Goal: Information Seeking & Learning: Check status

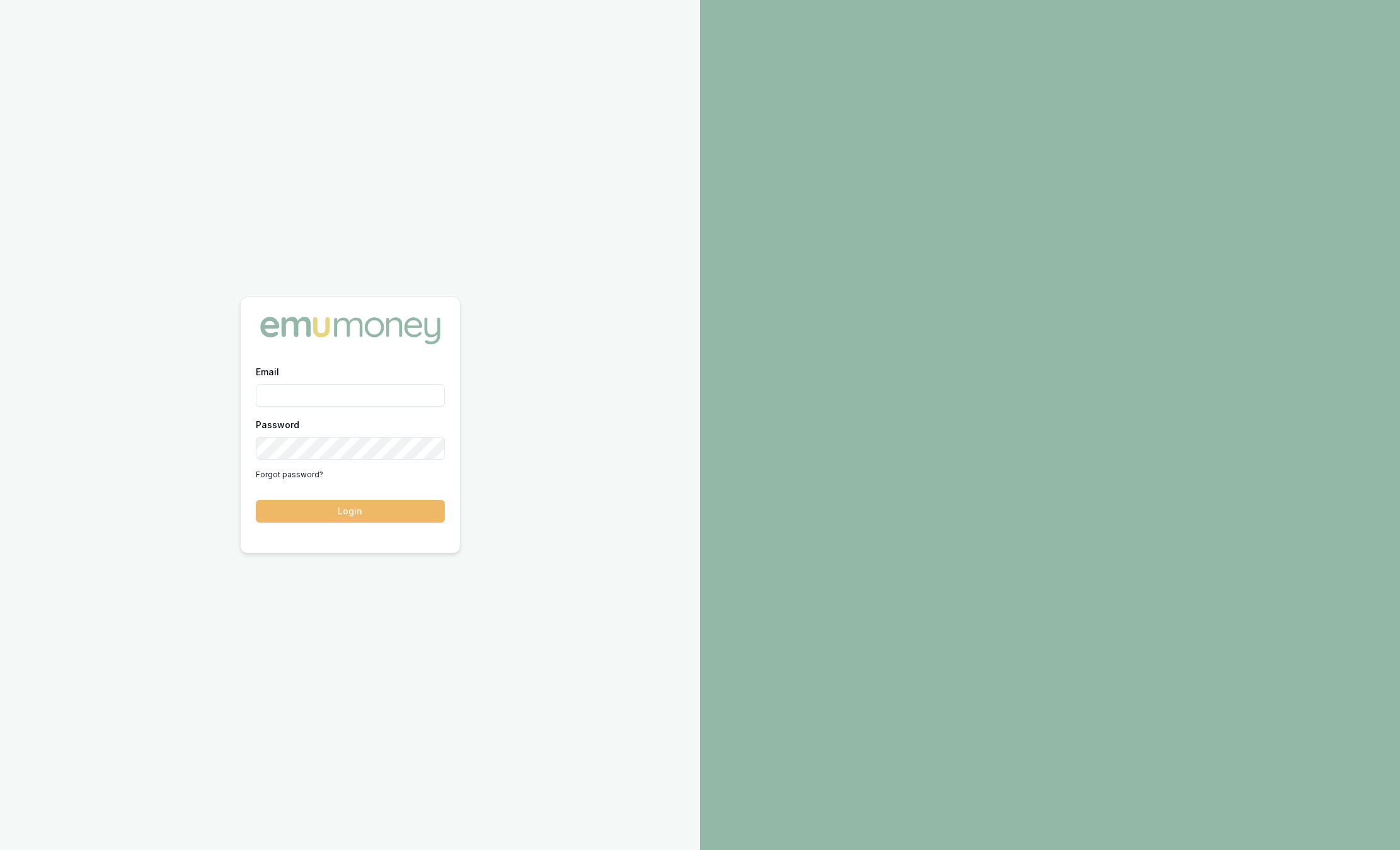
type input "sam.crouch@emumoney.com.au"
click at [377, 509] on button "Login" at bounding box center [350, 511] width 189 height 22
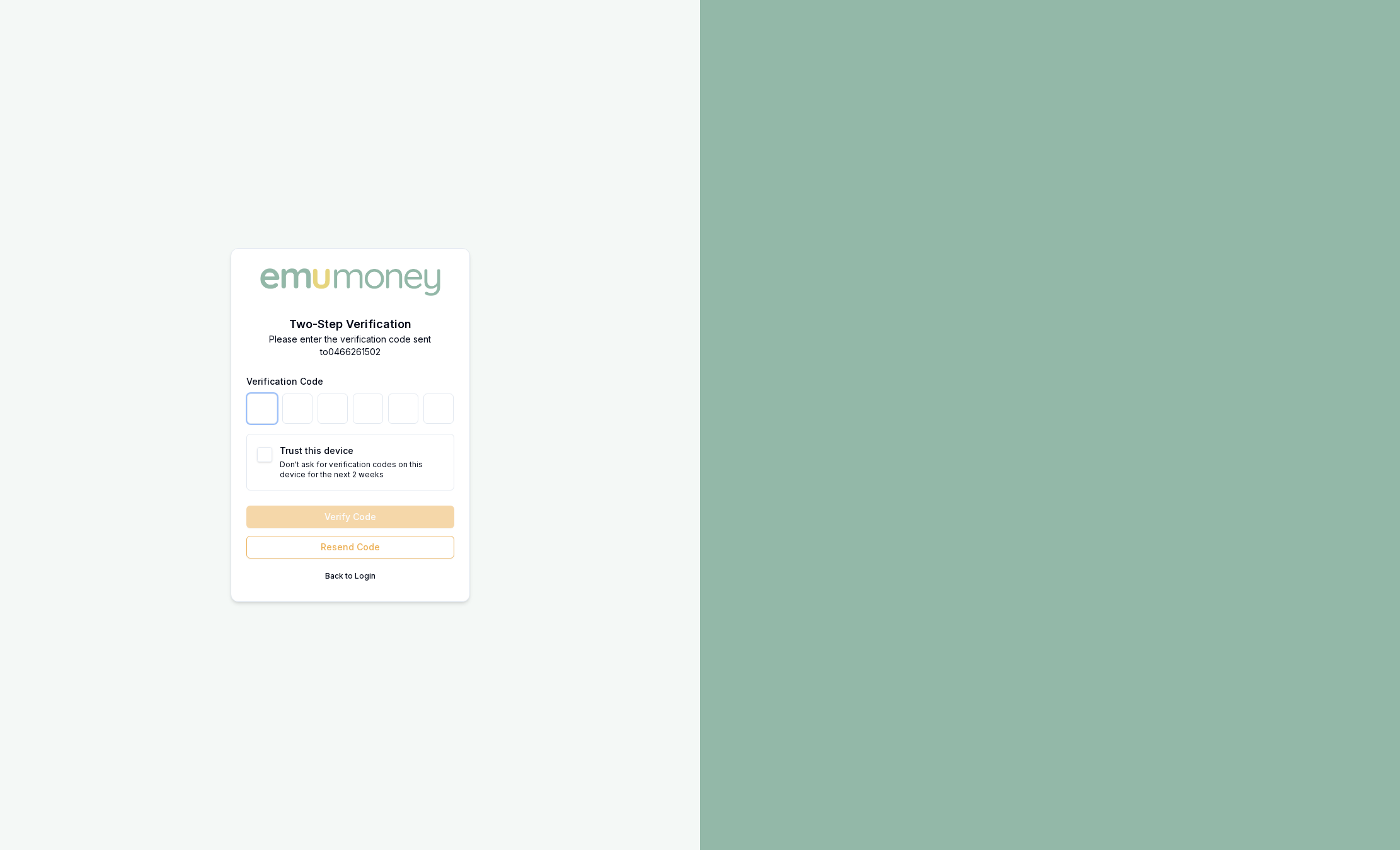
click at [263, 417] on input "number" at bounding box center [261, 408] width 30 height 30
type input "8"
type input "1"
type input "0"
type input "9"
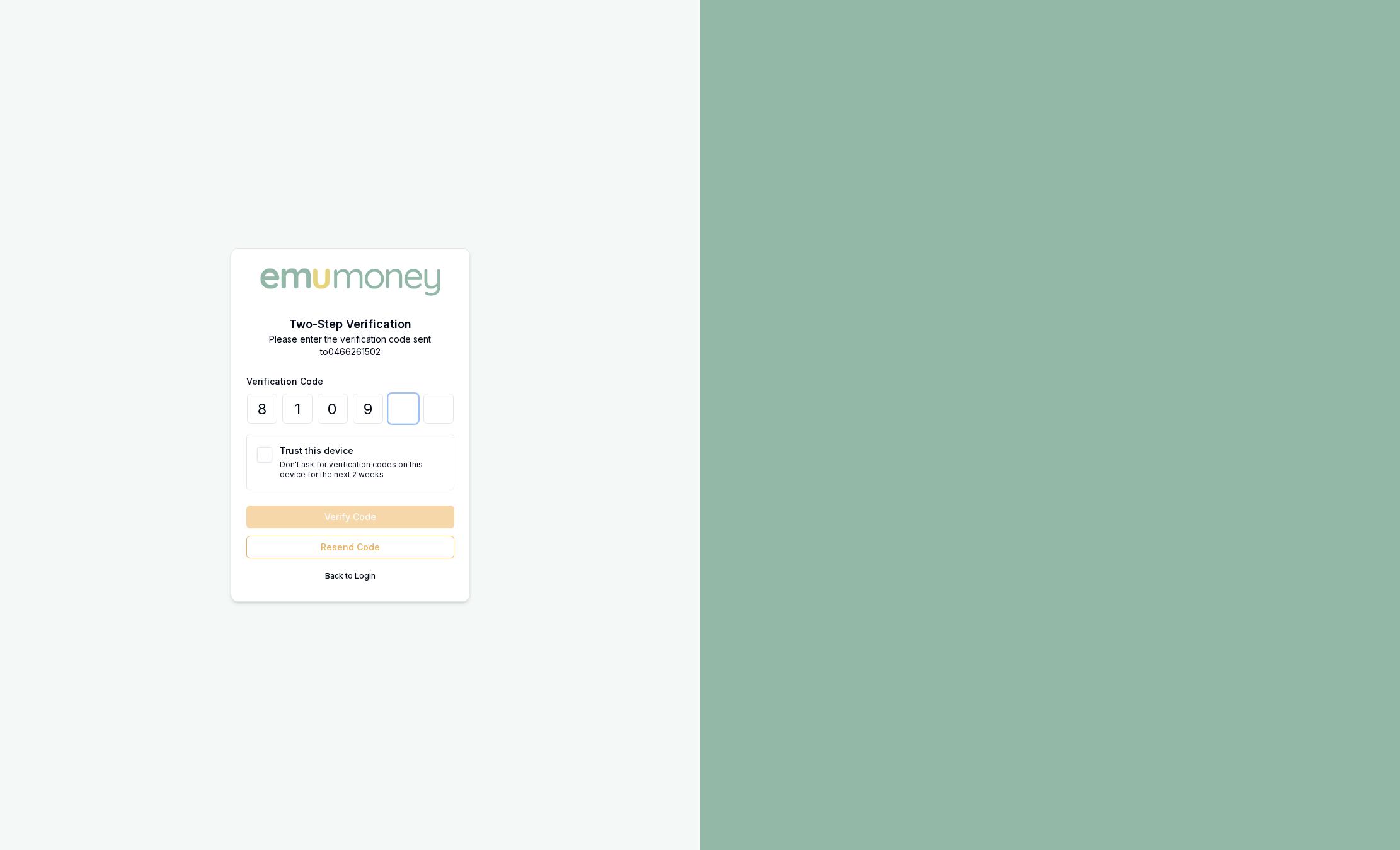
type input "2"
type input "9"
click at [336, 518] on button "Verify Code" at bounding box center [351, 517] width 208 height 22
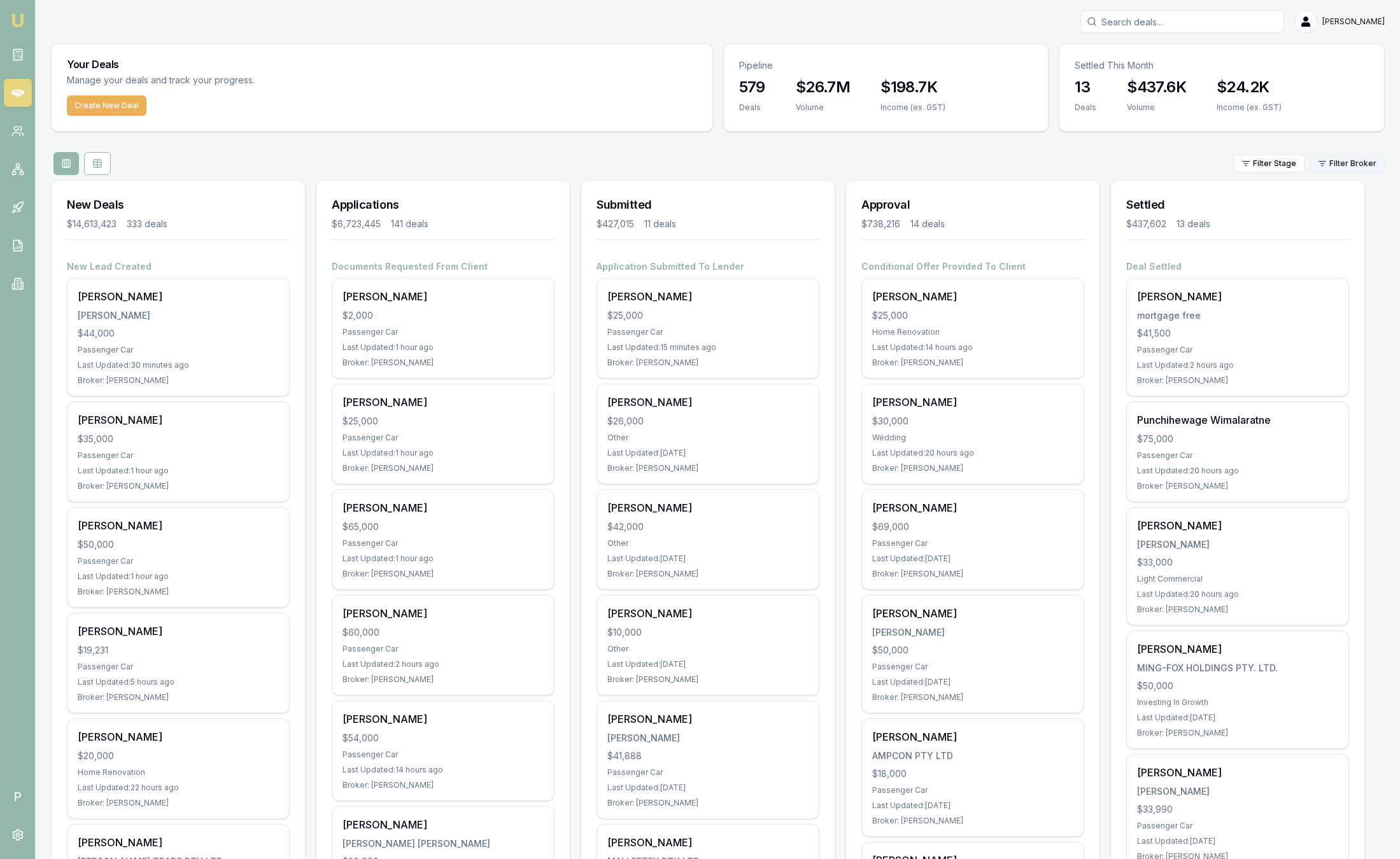
click at [1344, 157] on html "Emu Broker P Sam Crouch Toggle Menu Your Deals Manage your deals and track your…" at bounding box center [700, 429] width 1400 height 859
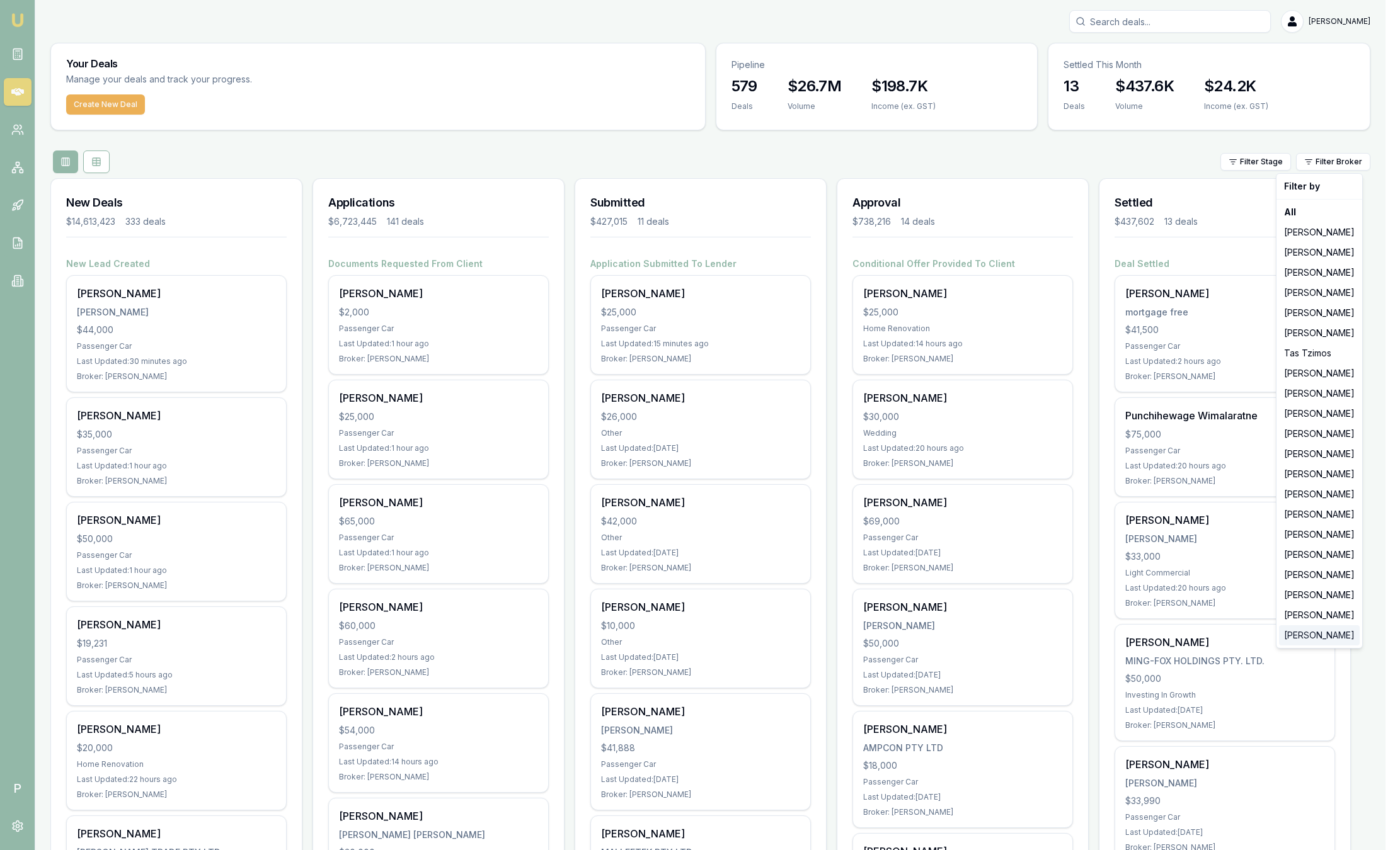
click at [1302, 630] on div "[PERSON_NAME]" at bounding box center [1318, 635] width 81 height 20
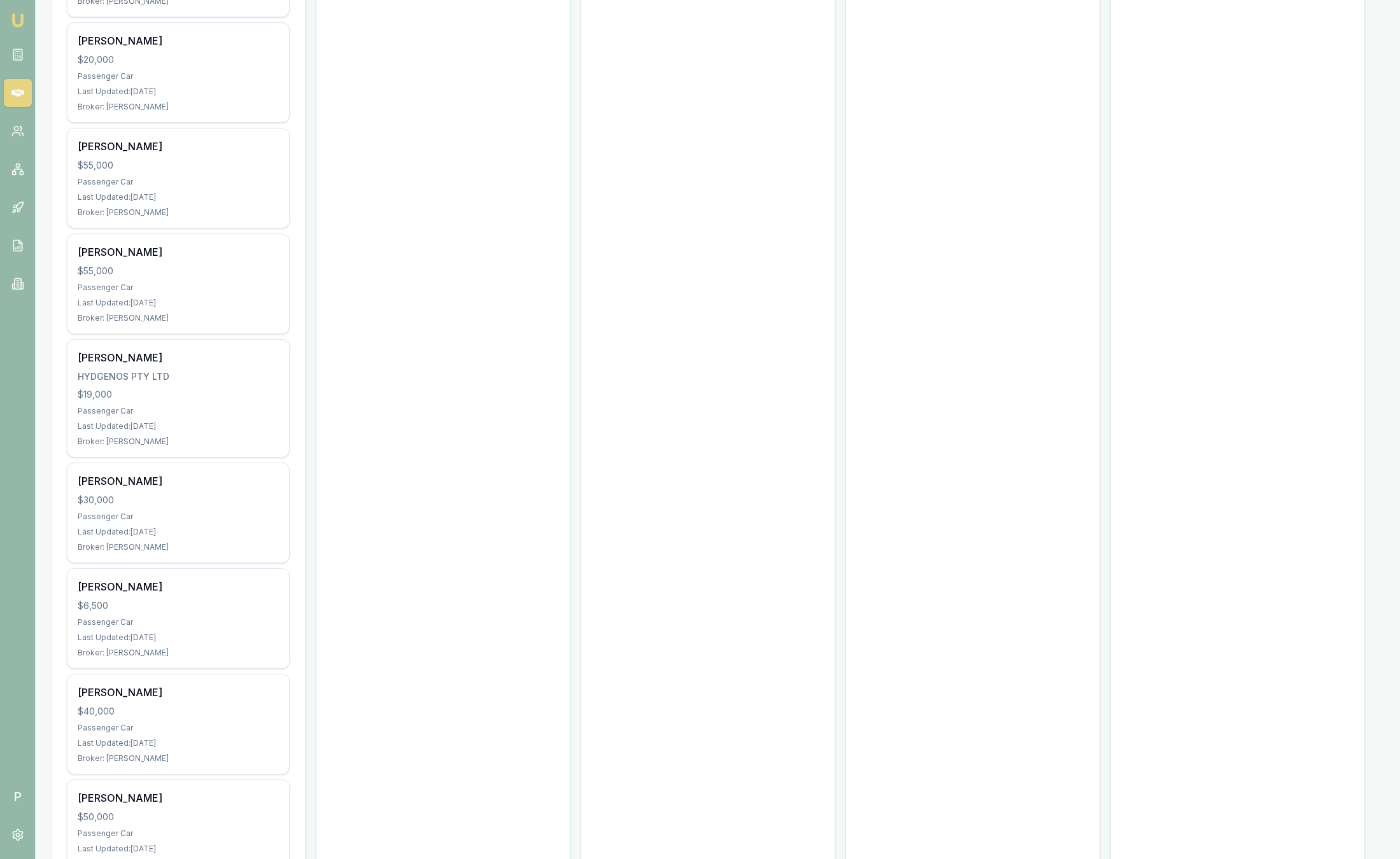
scroll to position [1076, 0]
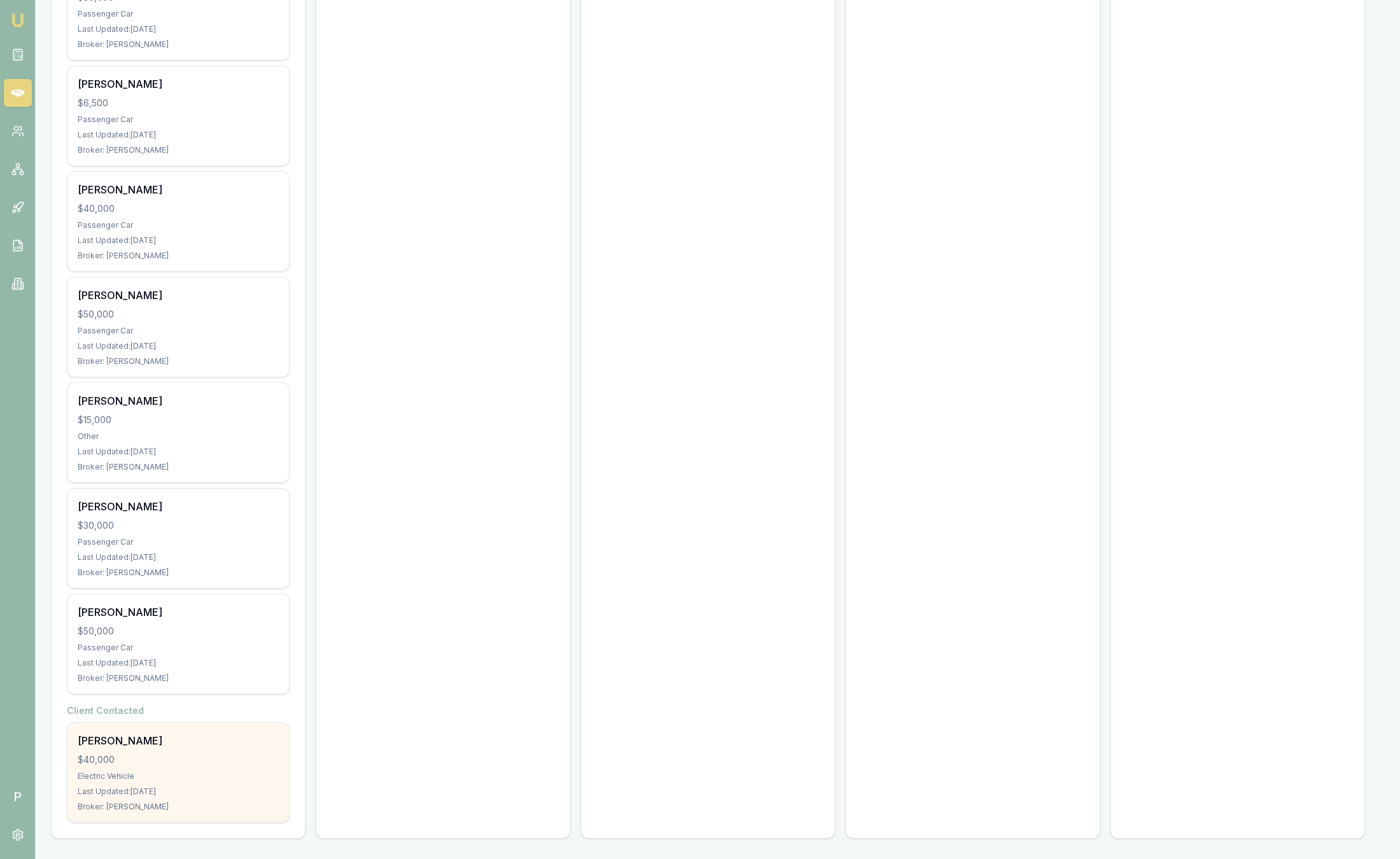
click at [210, 766] on div "$40,000" at bounding box center [178, 760] width 201 height 13
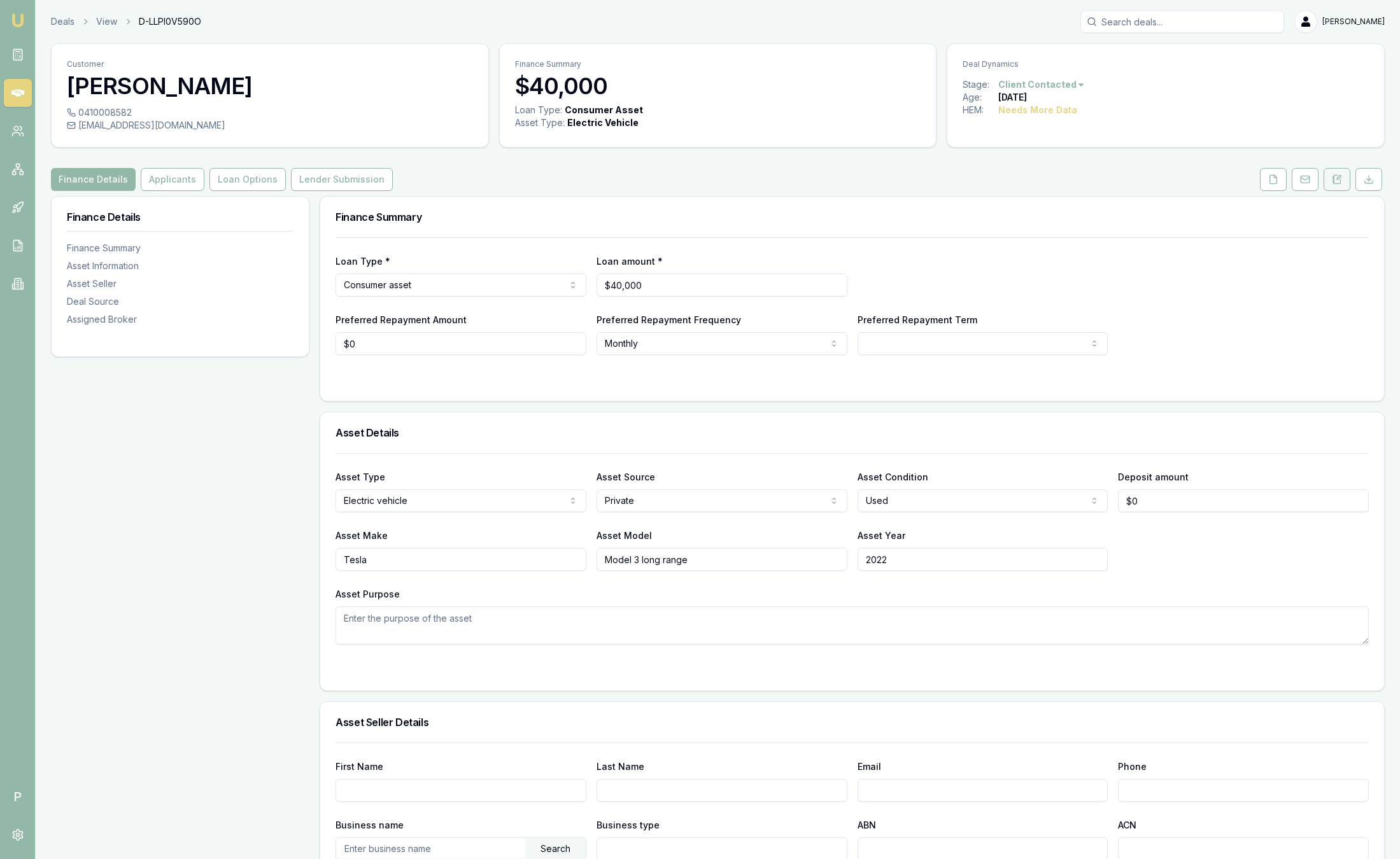
click at [1339, 180] on icon at bounding box center [1337, 180] width 10 height 10
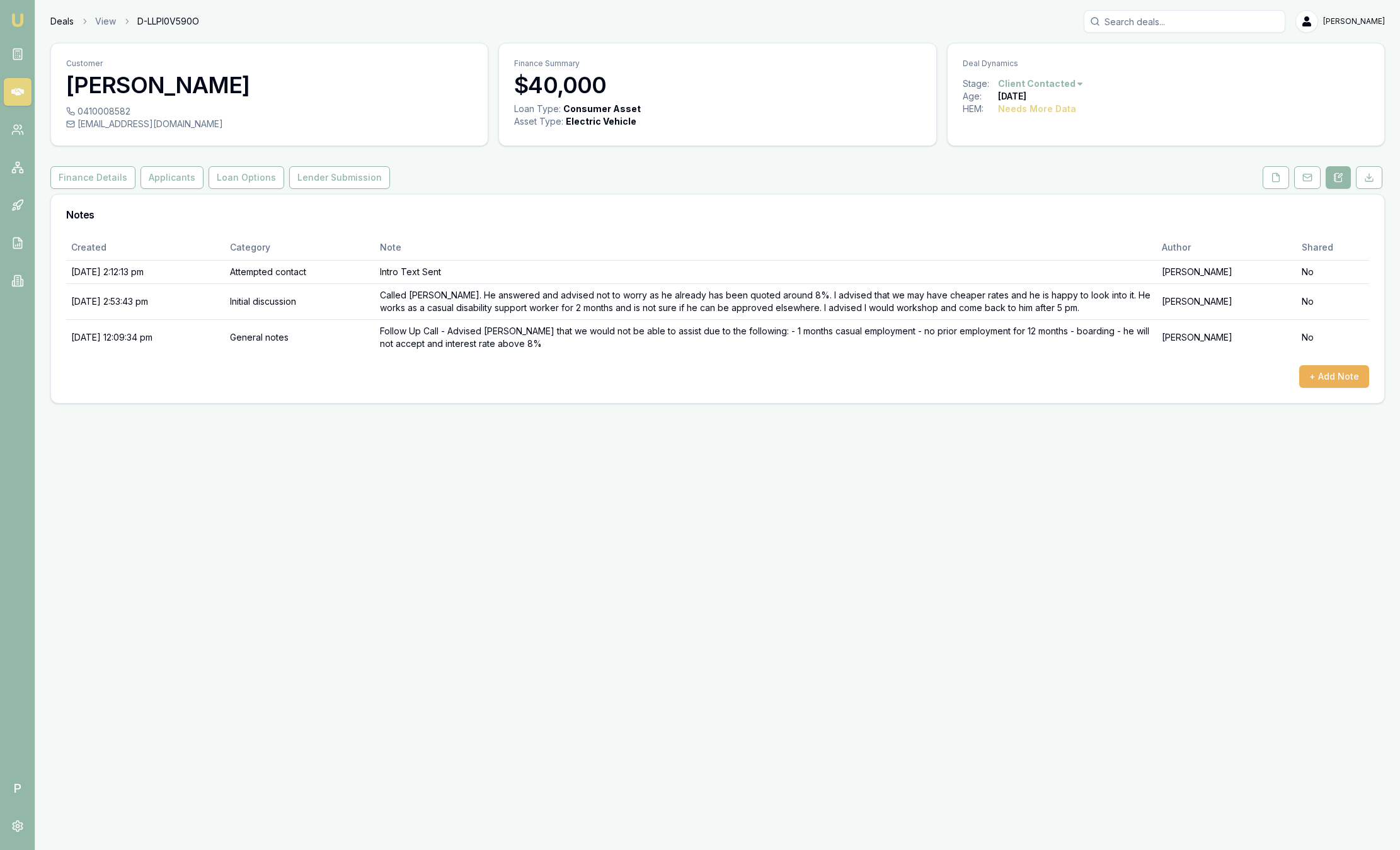
click at [55, 21] on link "Deals" at bounding box center [62, 21] width 23 height 13
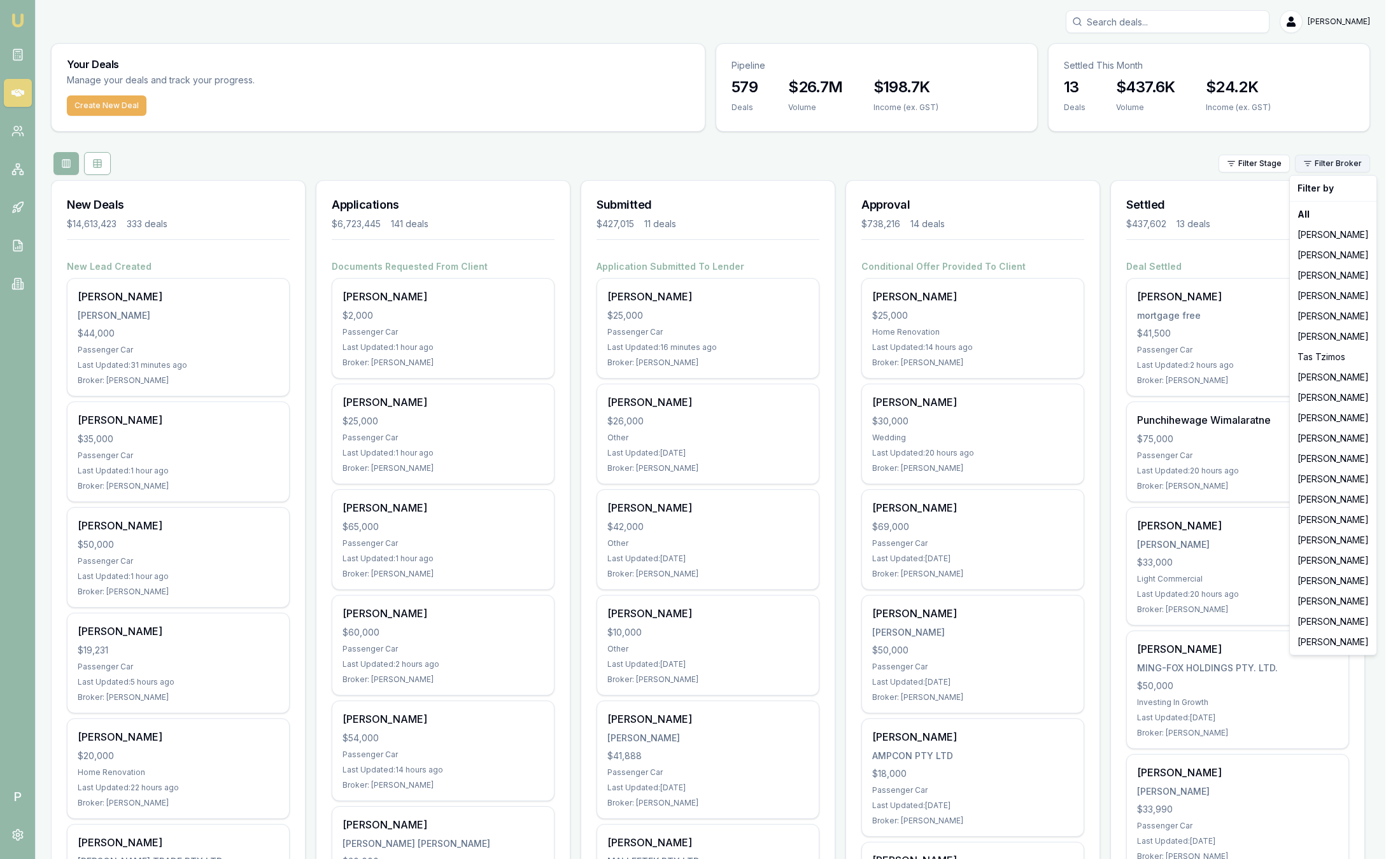
click at [1353, 166] on html "Emu Broker P [PERSON_NAME] Toggle Menu Your Deals Manage your deals and track y…" at bounding box center [700, 429] width 1400 height 859
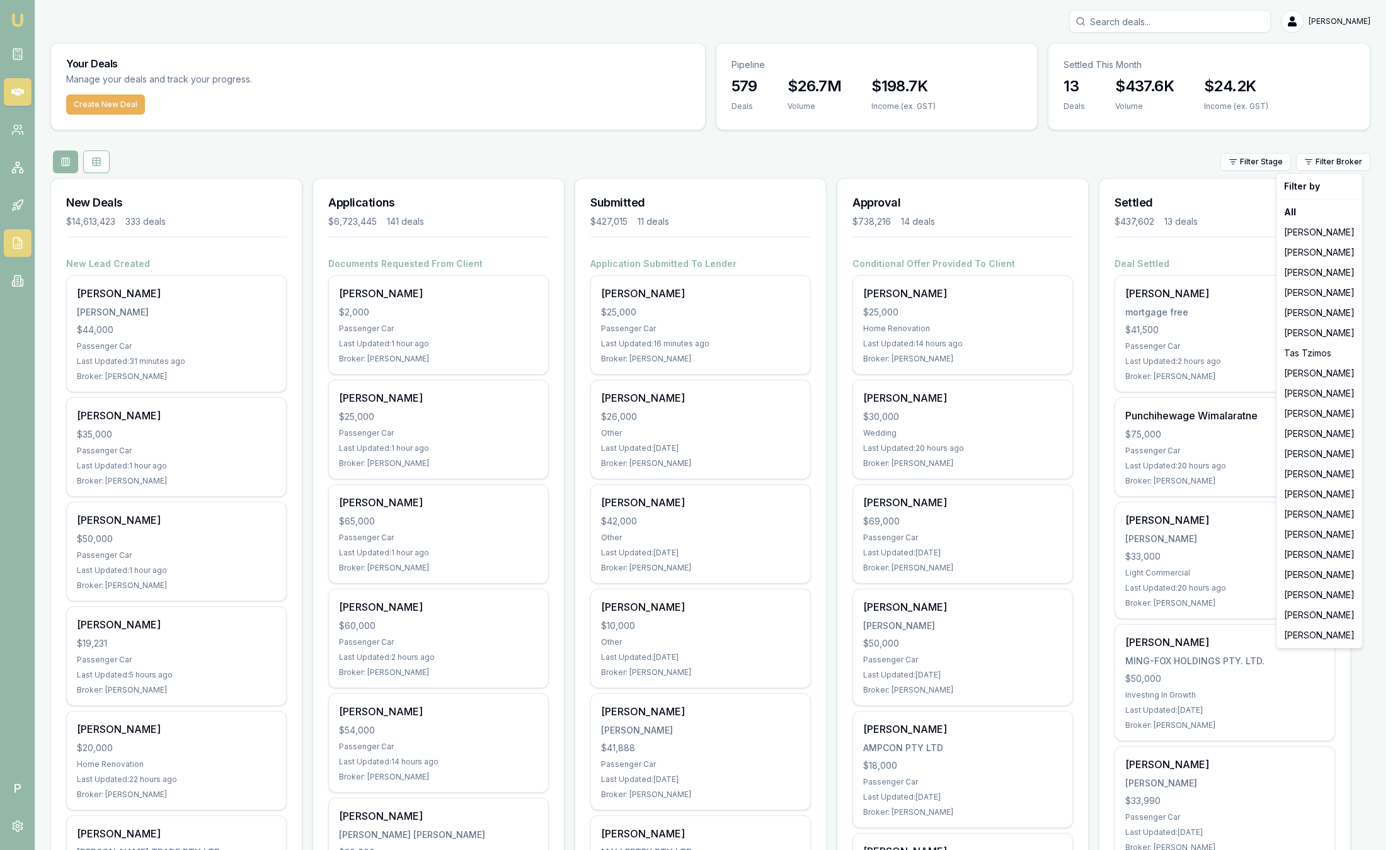
click at [11, 243] on html "Emu Broker P [PERSON_NAME] Toggle Menu Your Deals Manage your deals and track y…" at bounding box center [700, 425] width 1400 height 850
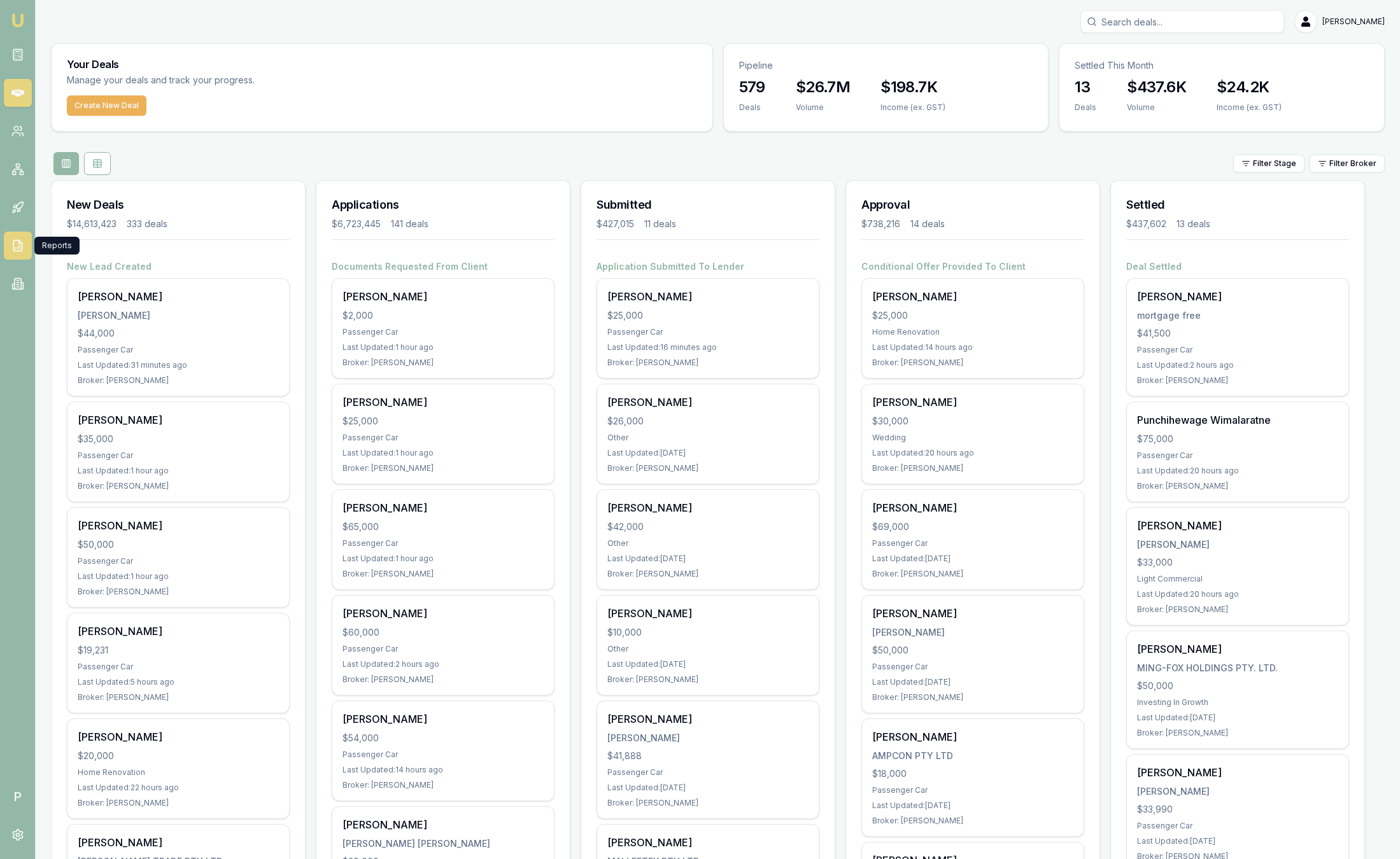
click at [14, 245] on icon at bounding box center [18, 245] width 8 height 11
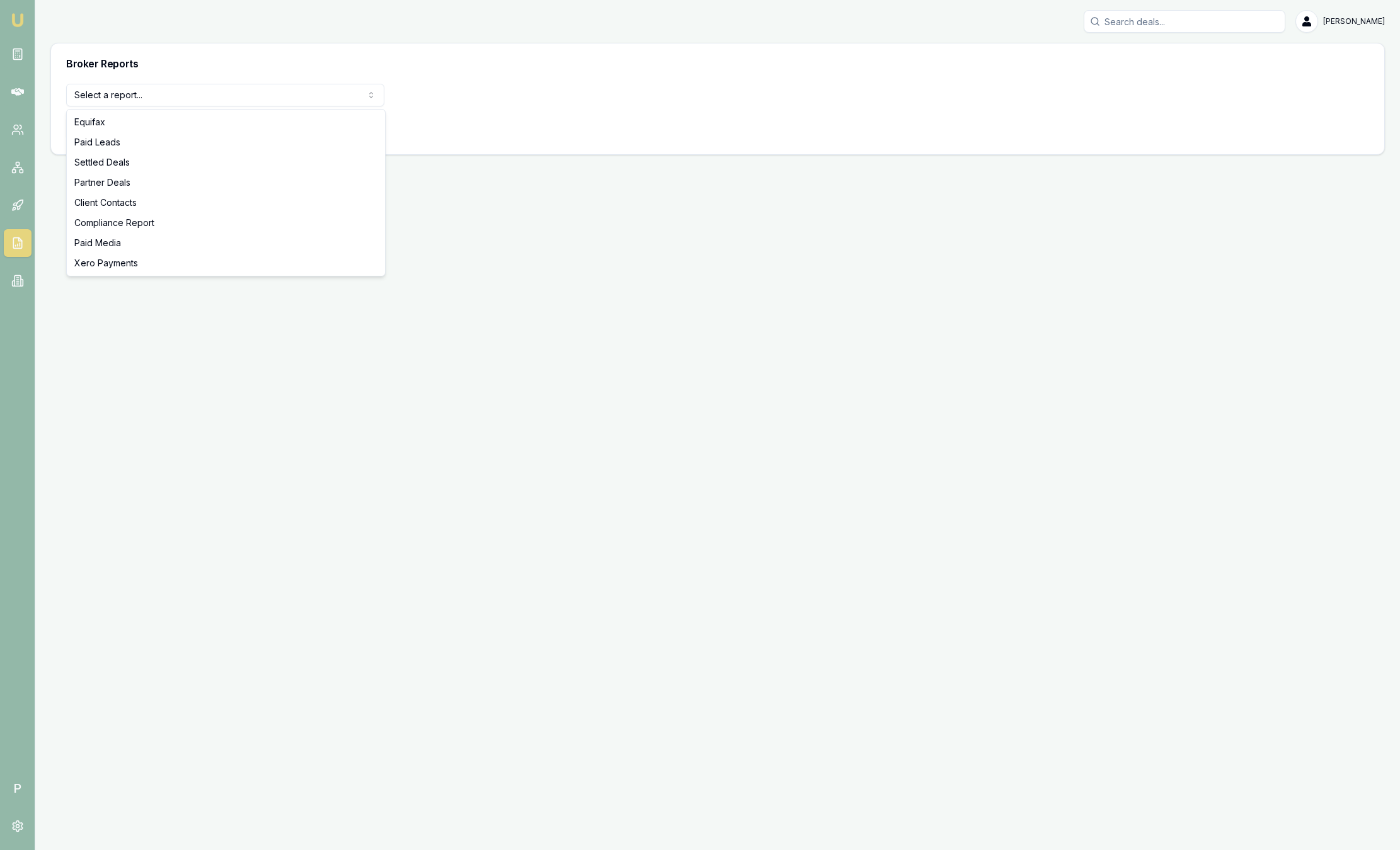
click at [282, 93] on html "Emu Broker P [PERSON_NAME] Toggle Menu Broker Reports Select a report... Equifa…" at bounding box center [700, 425] width 1400 height 850
select select "paid-media"
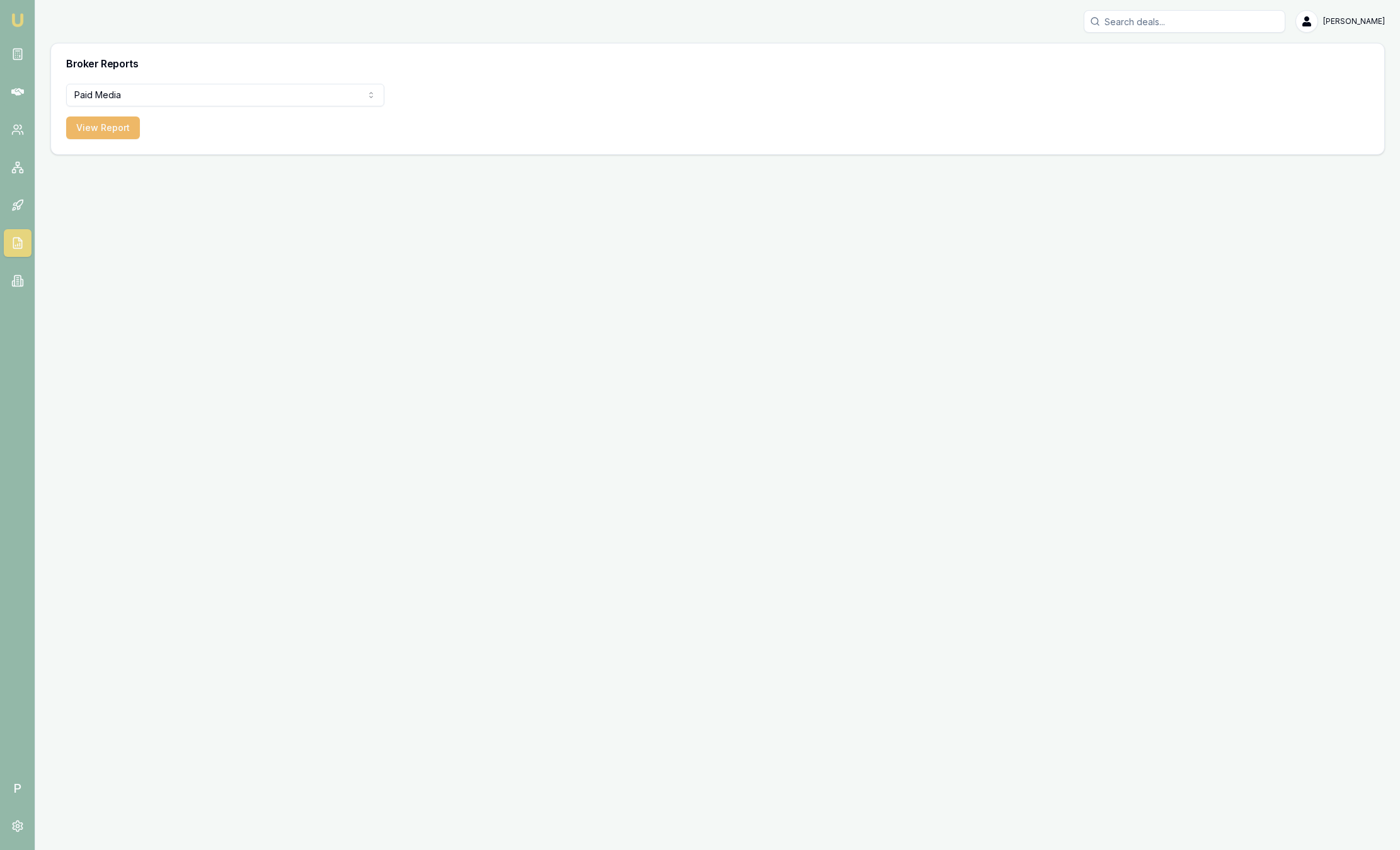
click at [94, 134] on button "View Report" at bounding box center [103, 127] width 74 height 22
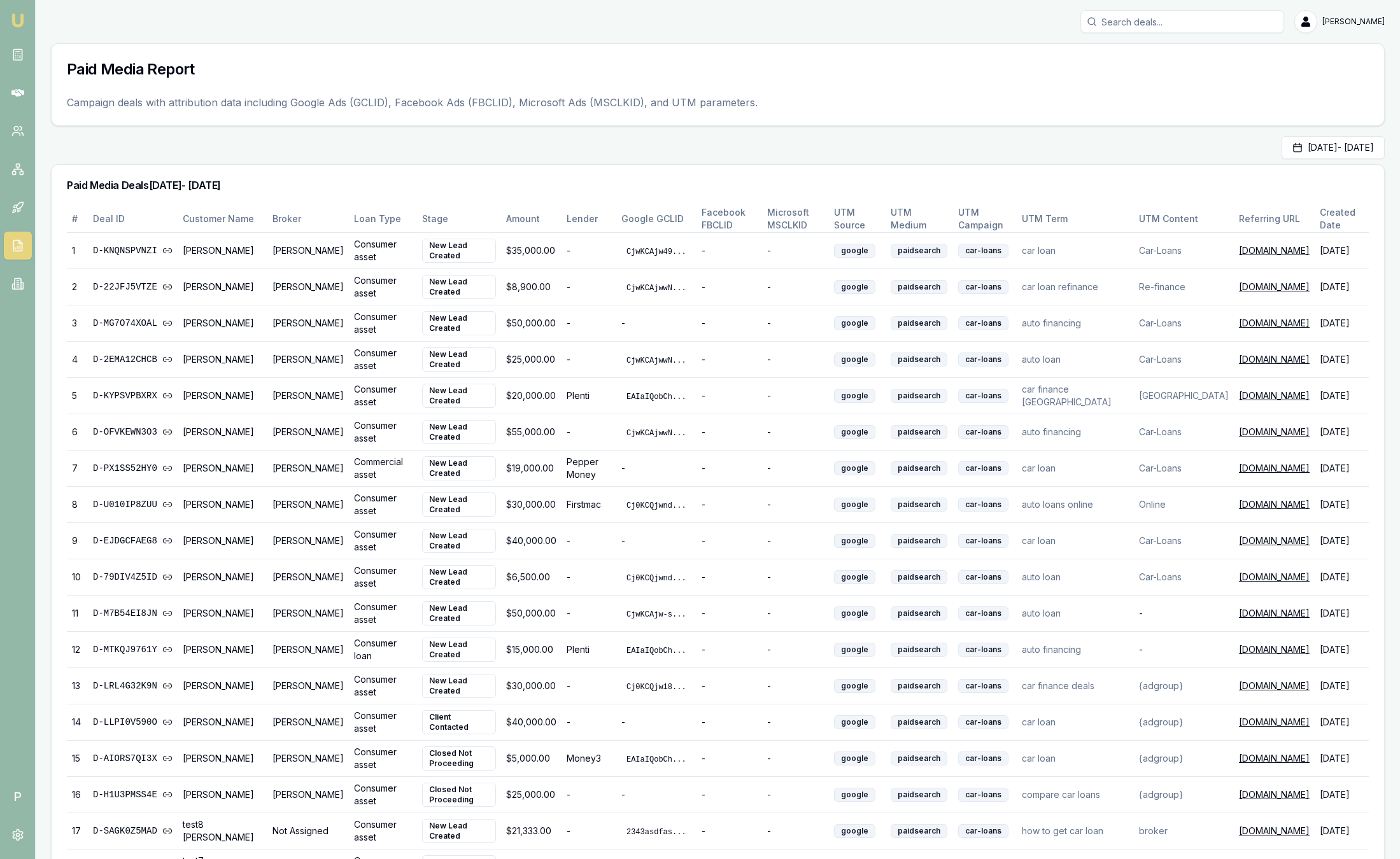
click at [24, 21] on img at bounding box center [18, 21] width 16 height 16
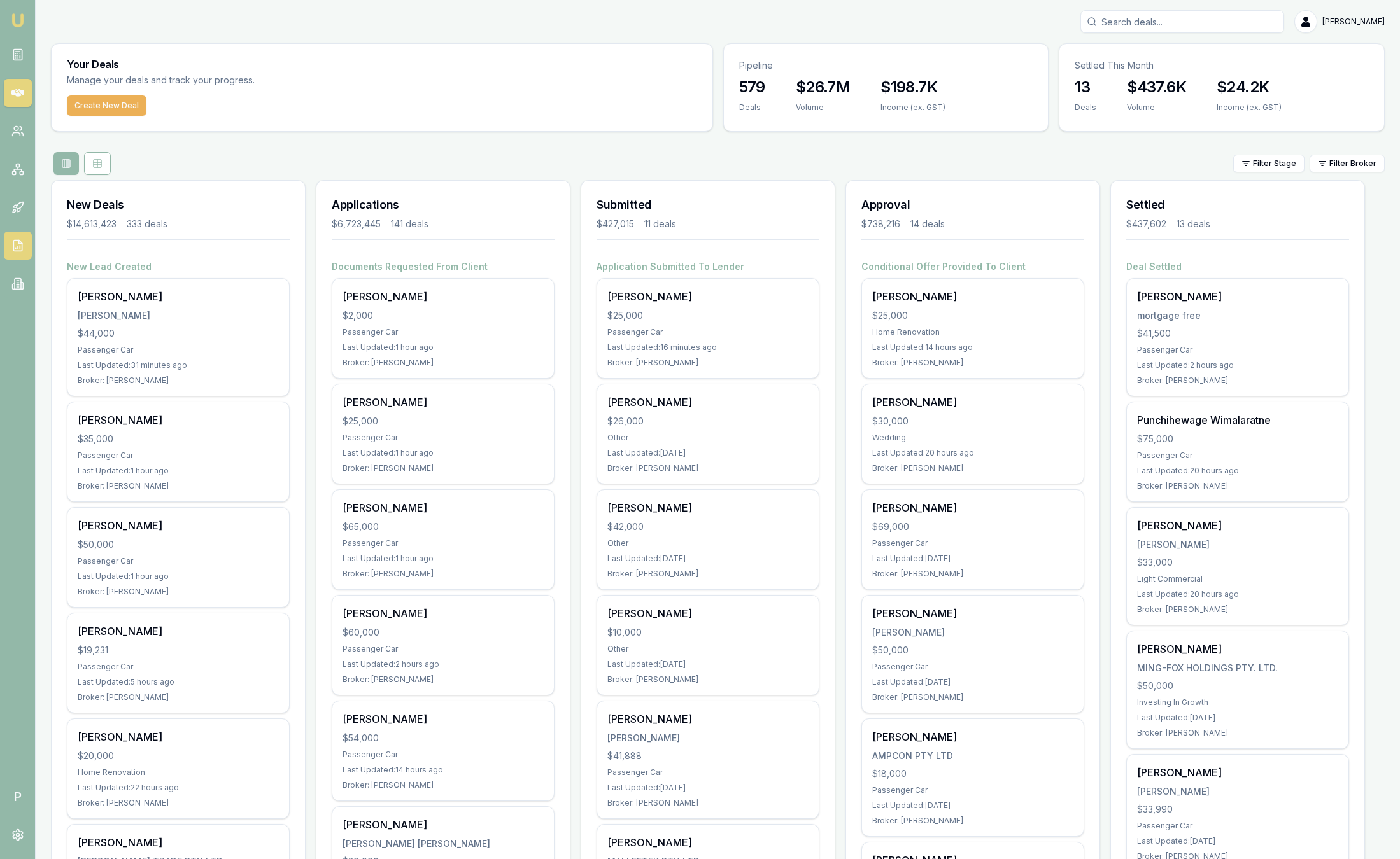
click at [21, 245] on icon at bounding box center [18, 245] width 8 height 11
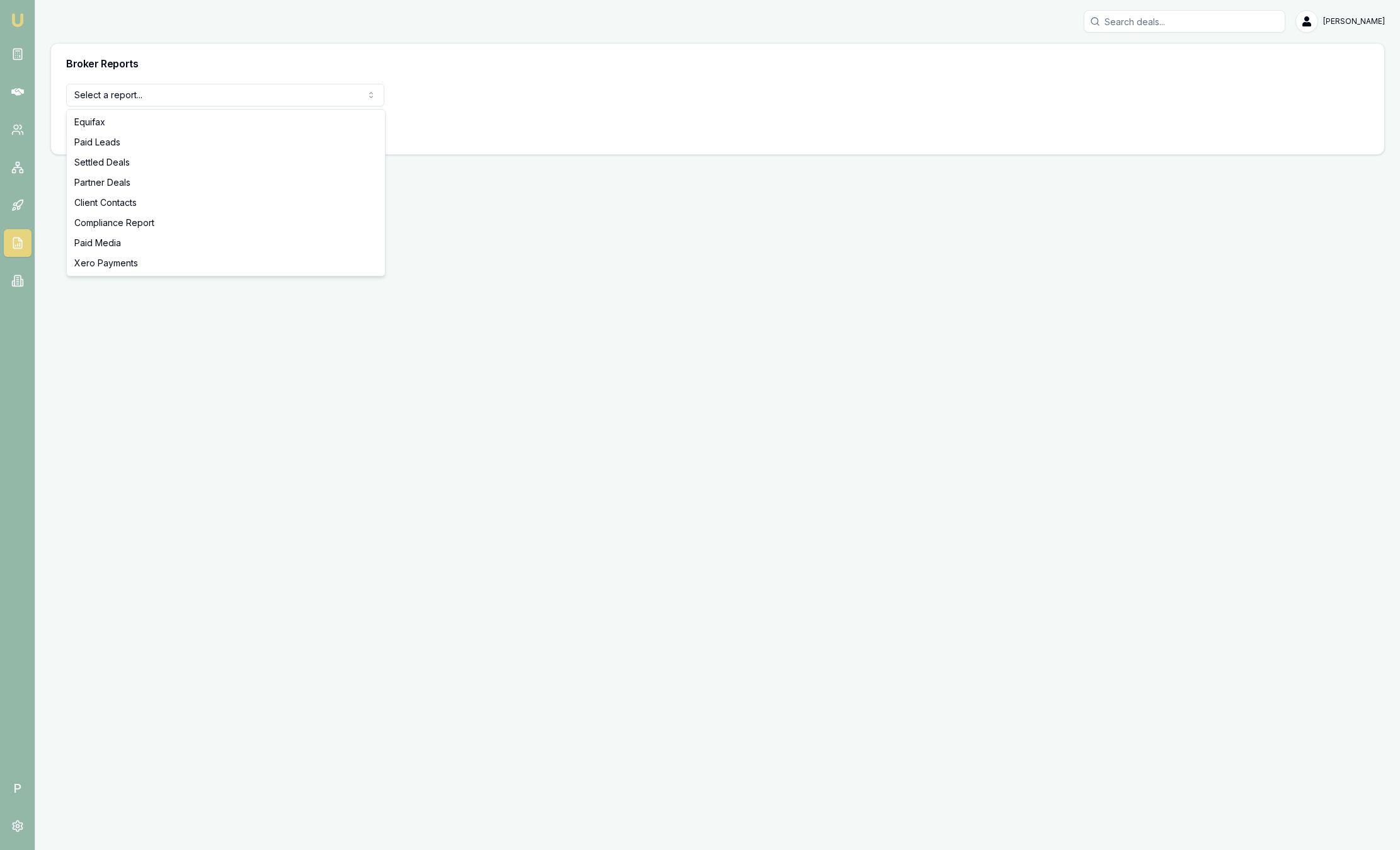
click at [321, 95] on html "Emu Broker P [PERSON_NAME] Toggle Menu Broker Reports Select a report... Equifa…" at bounding box center [700, 425] width 1400 height 850
select select "compliance"
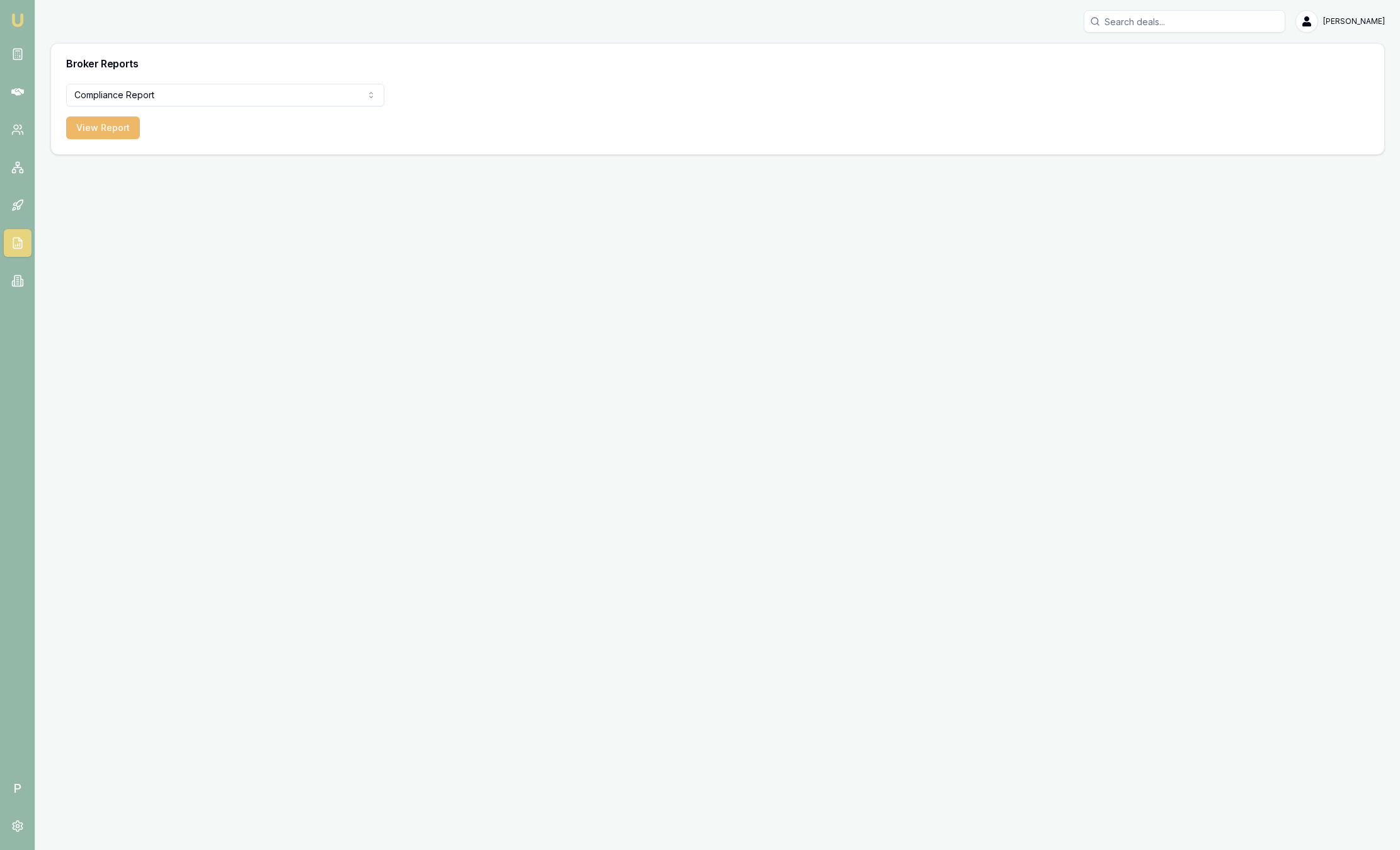
click at [114, 118] on button "View Report" at bounding box center [103, 127] width 74 height 22
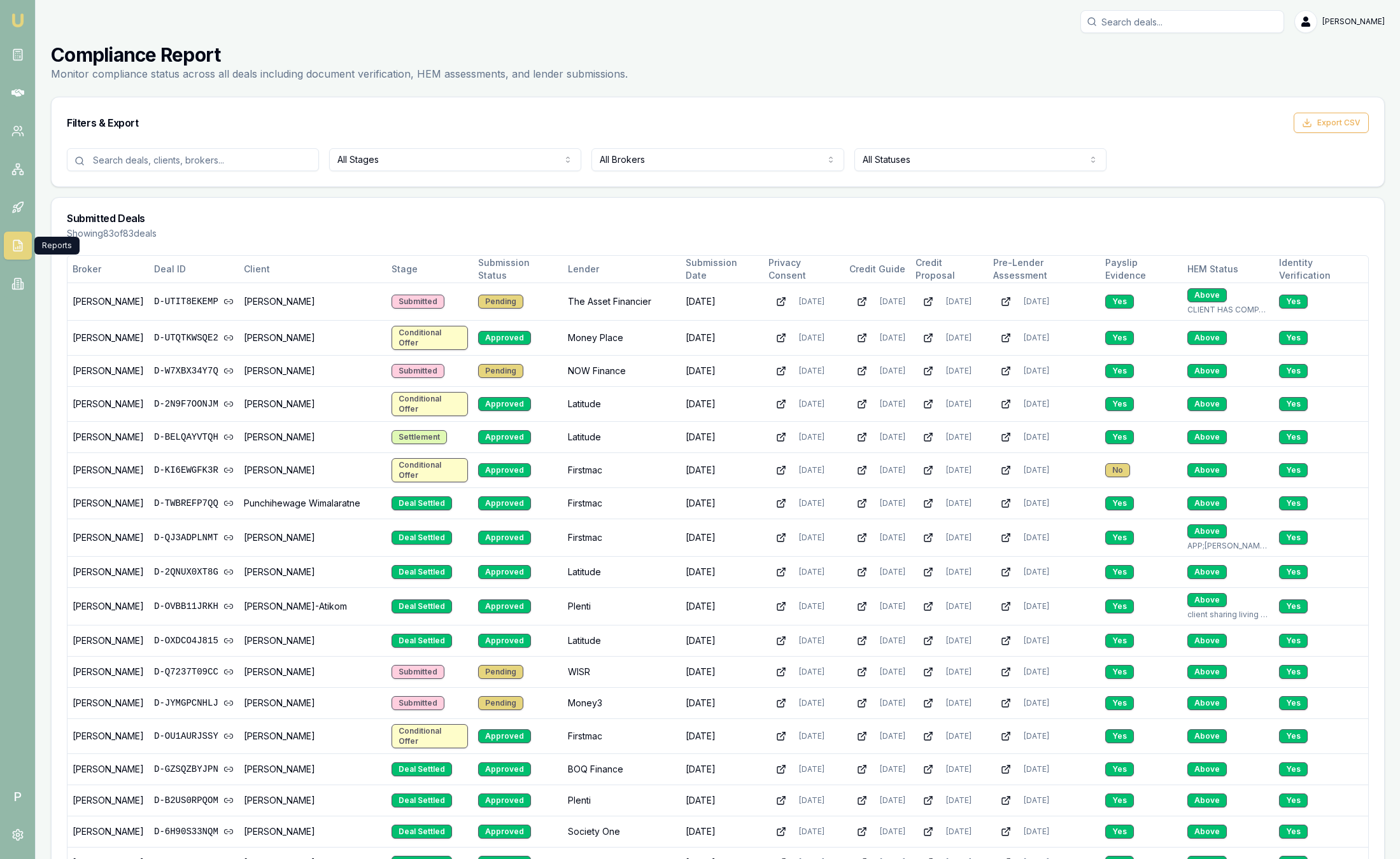
click at [18, 250] on icon at bounding box center [18, 245] width 8 height 11
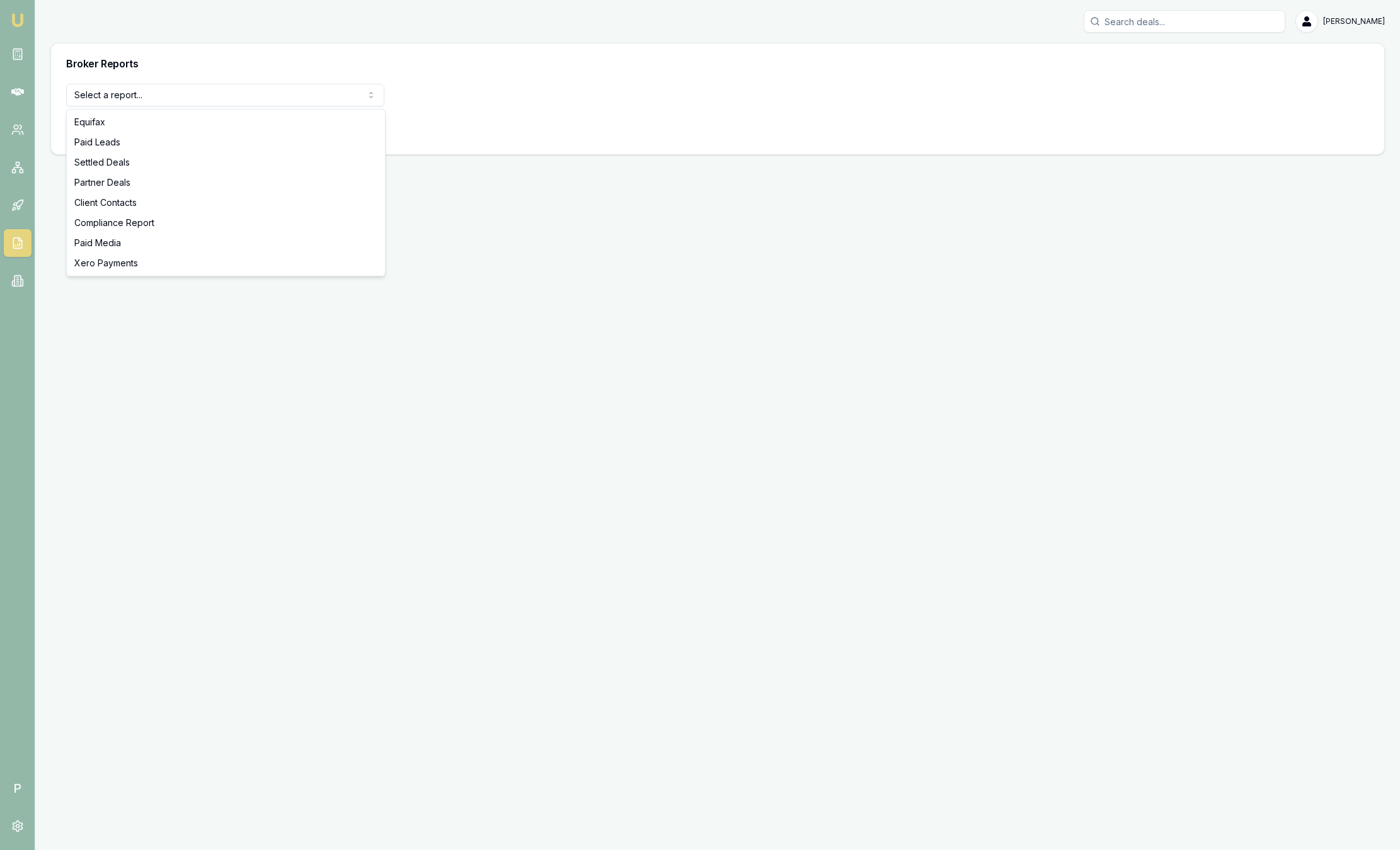
click at [162, 100] on html "Emu Broker P [PERSON_NAME] Toggle Menu Broker Reports Select a report... Equifa…" at bounding box center [700, 425] width 1400 height 850
select select "settled-deals"
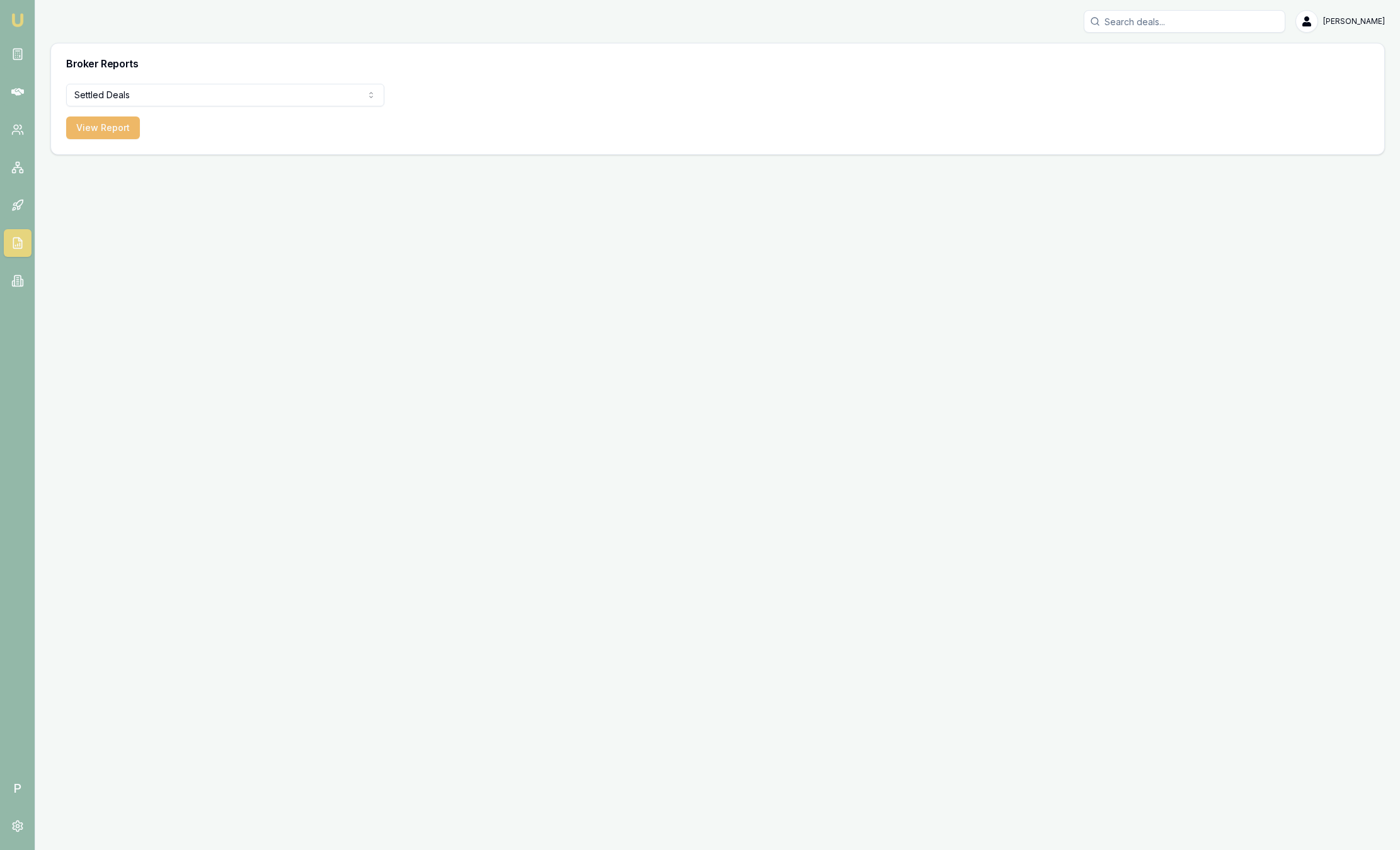
click at [103, 132] on button "View Report" at bounding box center [103, 127] width 74 height 22
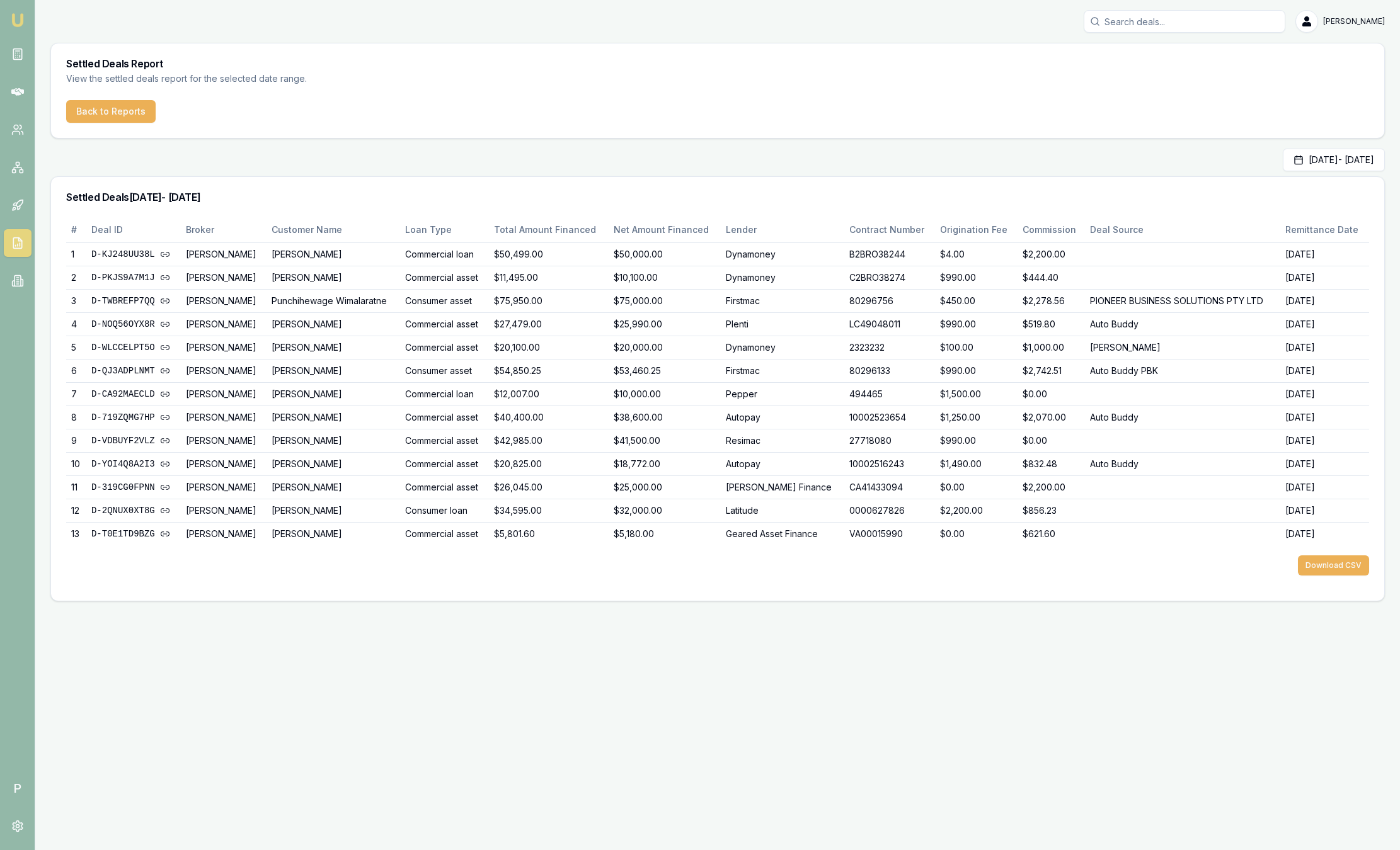
click at [19, 17] on img at bounding box center [17, 20] width 16 height 16
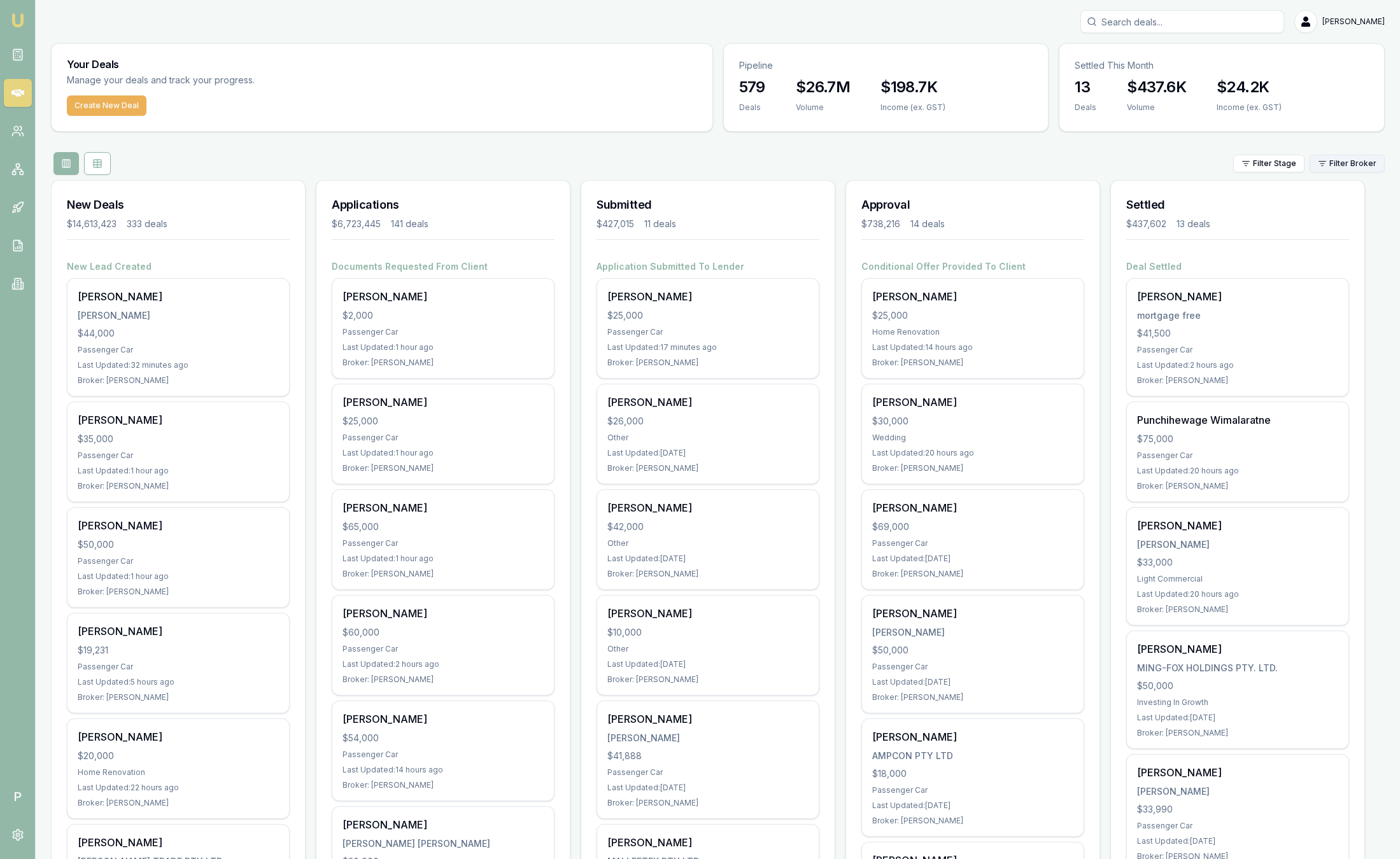
click at [1348, 162] on html "Emu Broker P [PERSON_NAME] Toggle Menu Your Deals Manage your deals and track y…" at bounding box center [700, 429] width 1400 height 859
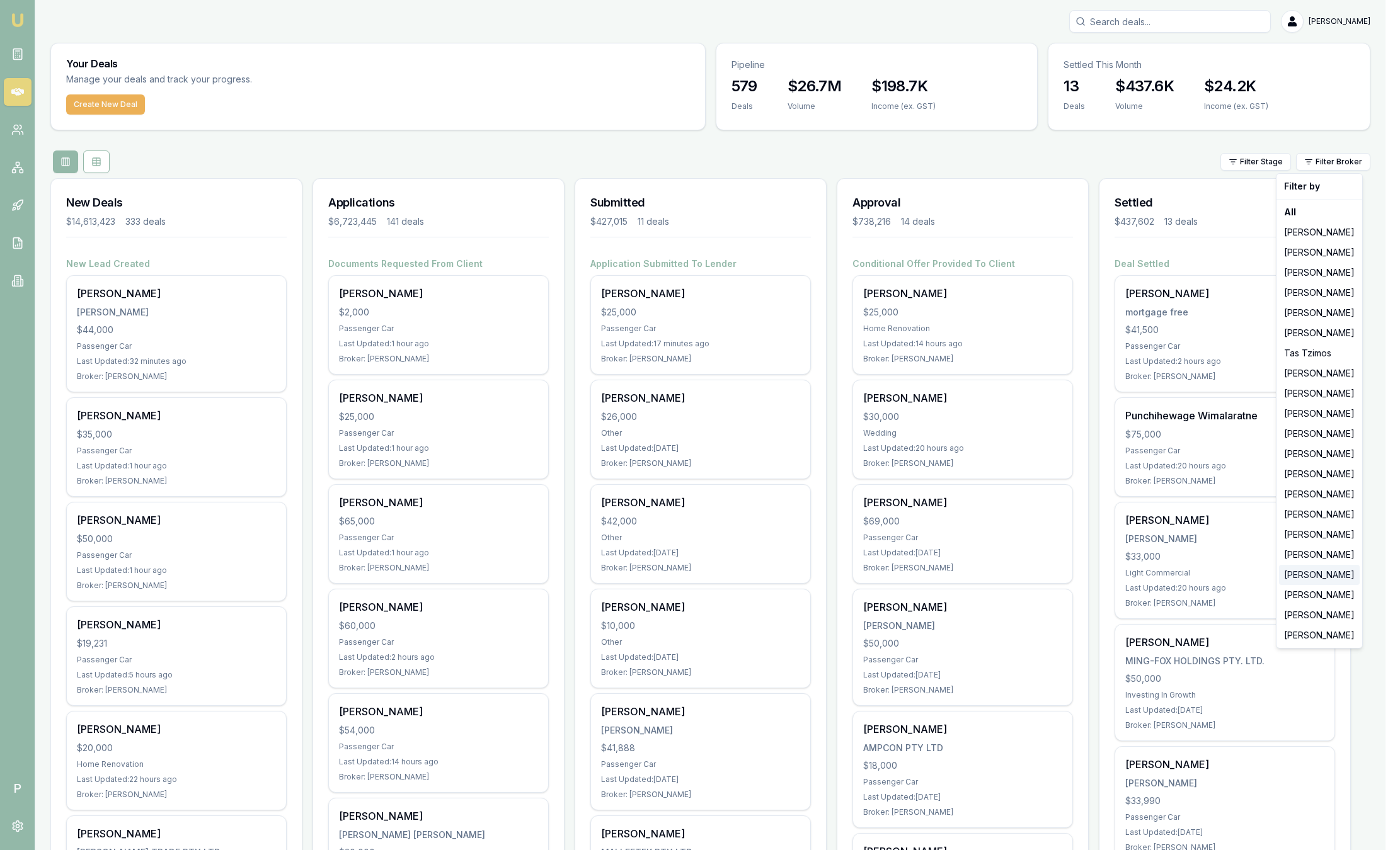
click at [1321, 574] on div "[PERSON_NAME]" at bounding box center [1318, 575] width 81 height 20
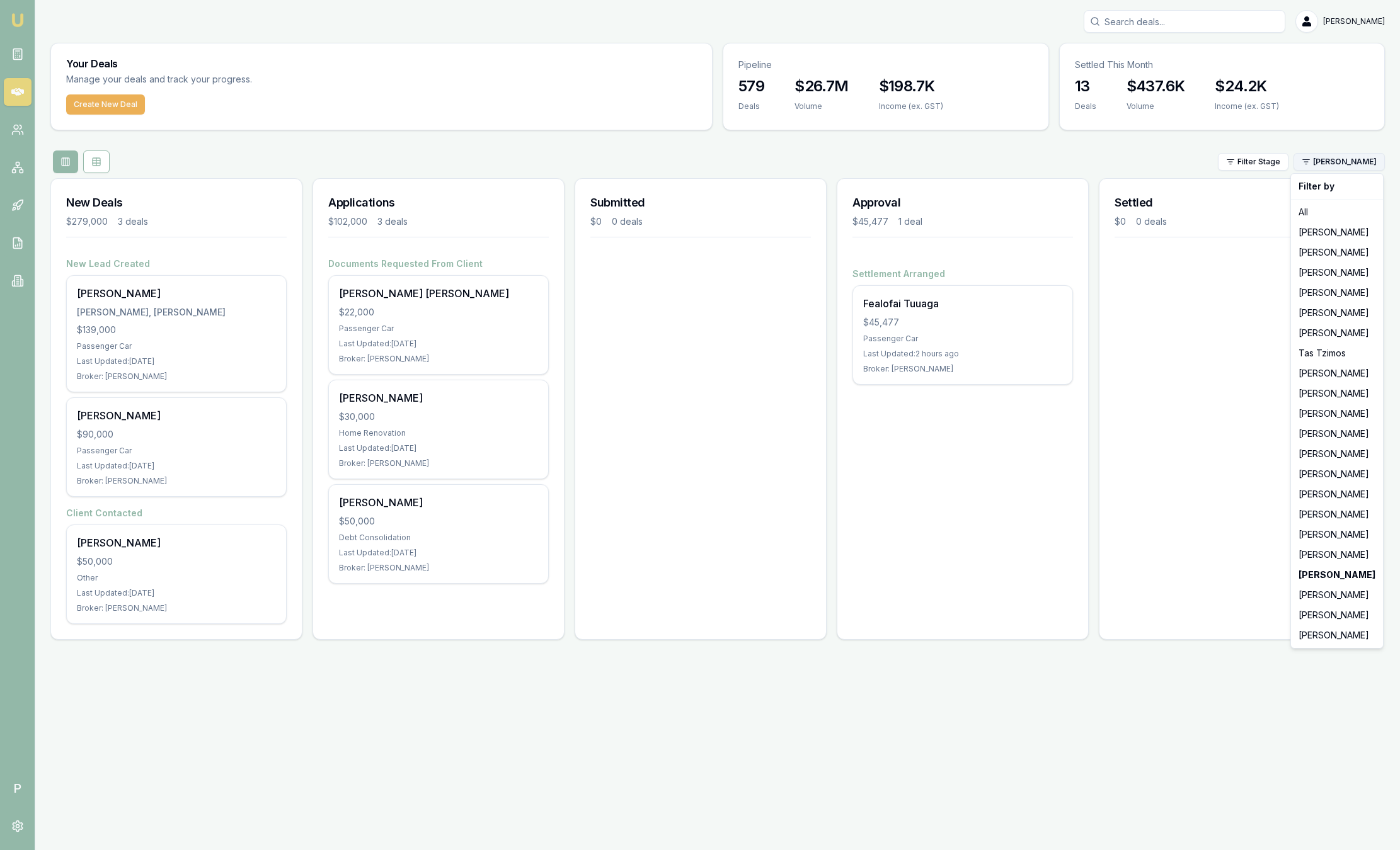
click at [1315, 164] on html "Emu Broker P [PERSON_NAME] Toggle Menu Your Deals Manage your deals and track y…" at bounding box center [700, 425] width 1400 height 850
click at [1324, 531] on div "[PERSON_NAME]" at bounding box center [1336, 534] width 86 height 20
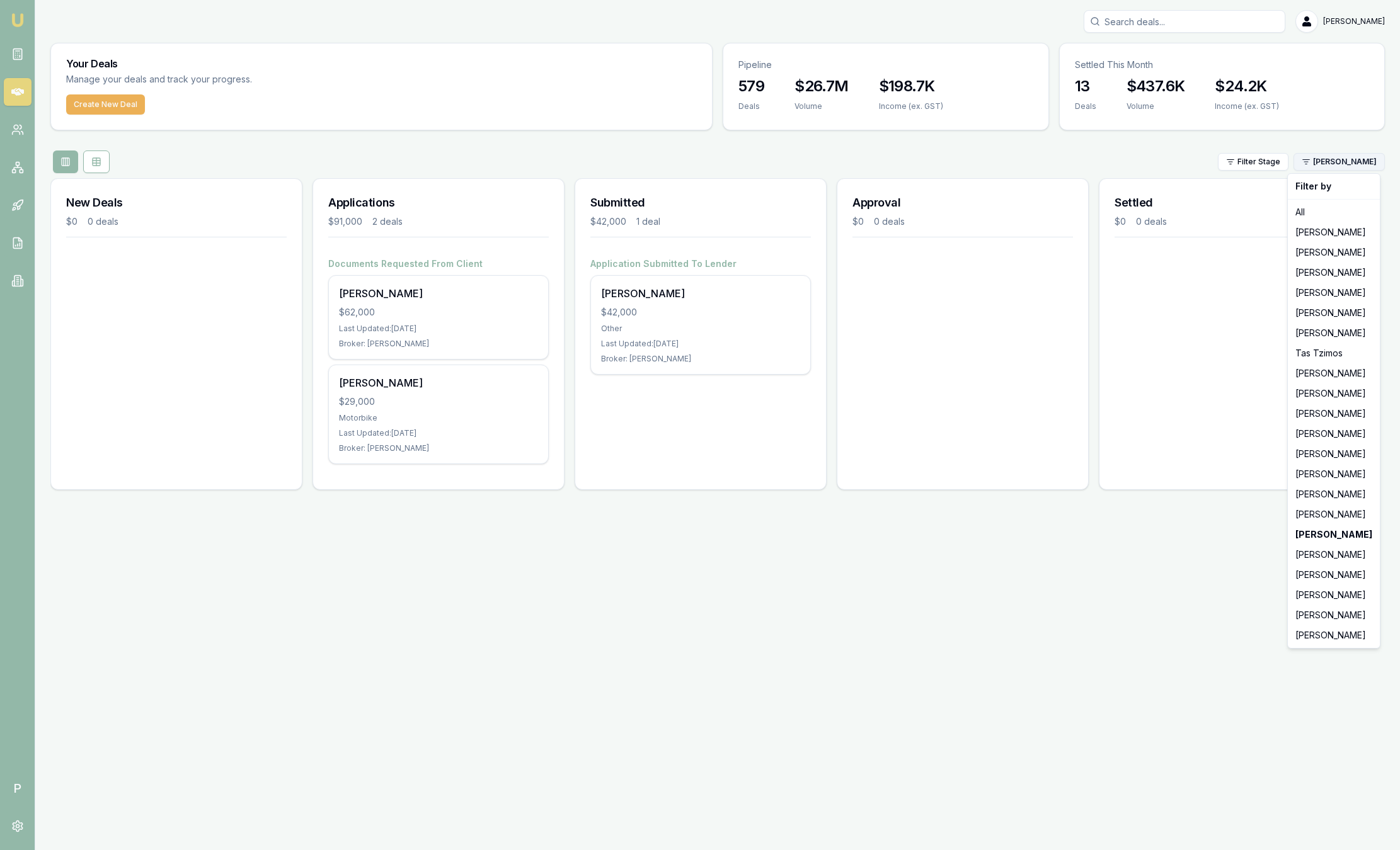
click at [1374, 162] on html "Emu Broker P [PERSON_NAME] Toggle Menu Your Deals Manage your deals and track y…" at bounding box center [700, 425] width 1400 height 850
click at [1345, 372] on div "[PERSON_NAME]" at bounding box center [1333, 373] width 86 height 20
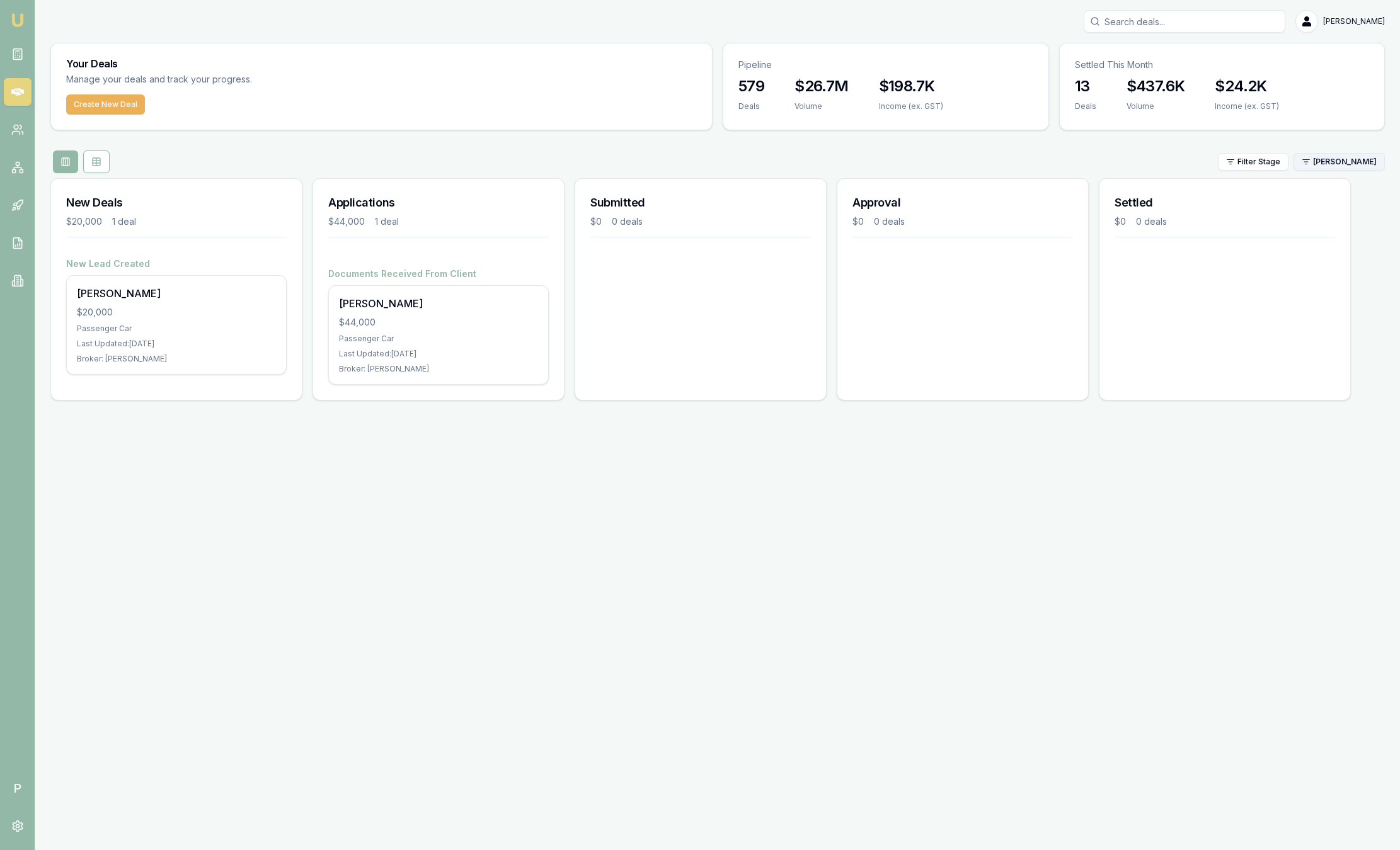
click at [1354, 160] on html "Emu Broker P [PERSON_NAME] Toggle Menu Your Deals Manage your deals and track y…" at bounding box center [700, 425] width 1400 height 850
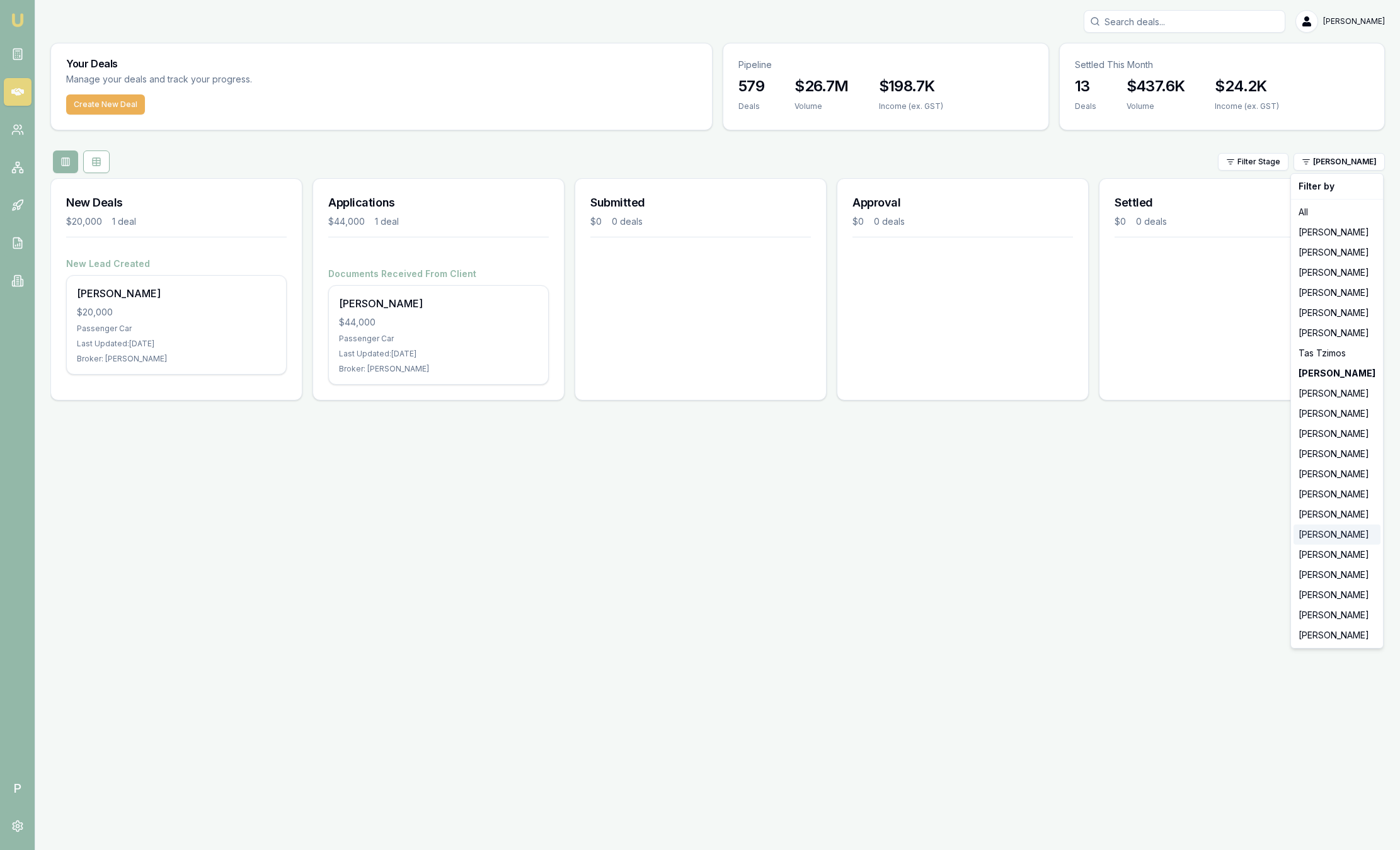
click at [1357, 532] on div "[PERSON_NAME]" at bounding box center [1336, 534] width 86 height 20
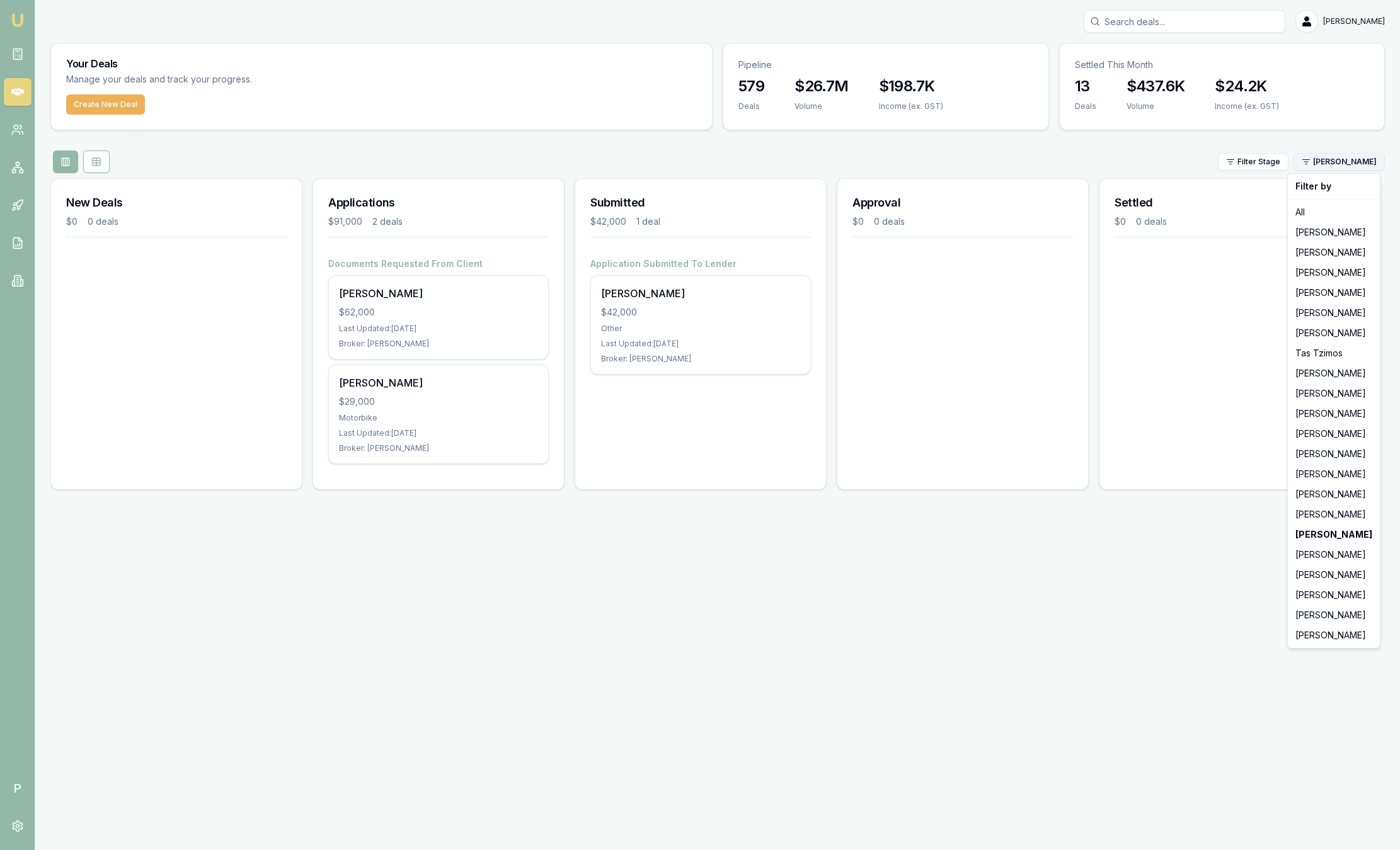
click at [1349, 166] on html "Emu Broker P [PERSON_NAME] Toggle Menu Your Deals Manage your deals and track y…" at bounding box center [700, 425] width 1400 height 850
click at [1304, 492] on div "[PERSON_NAME]" at bounding box center [1333, 494] width 86 height 20
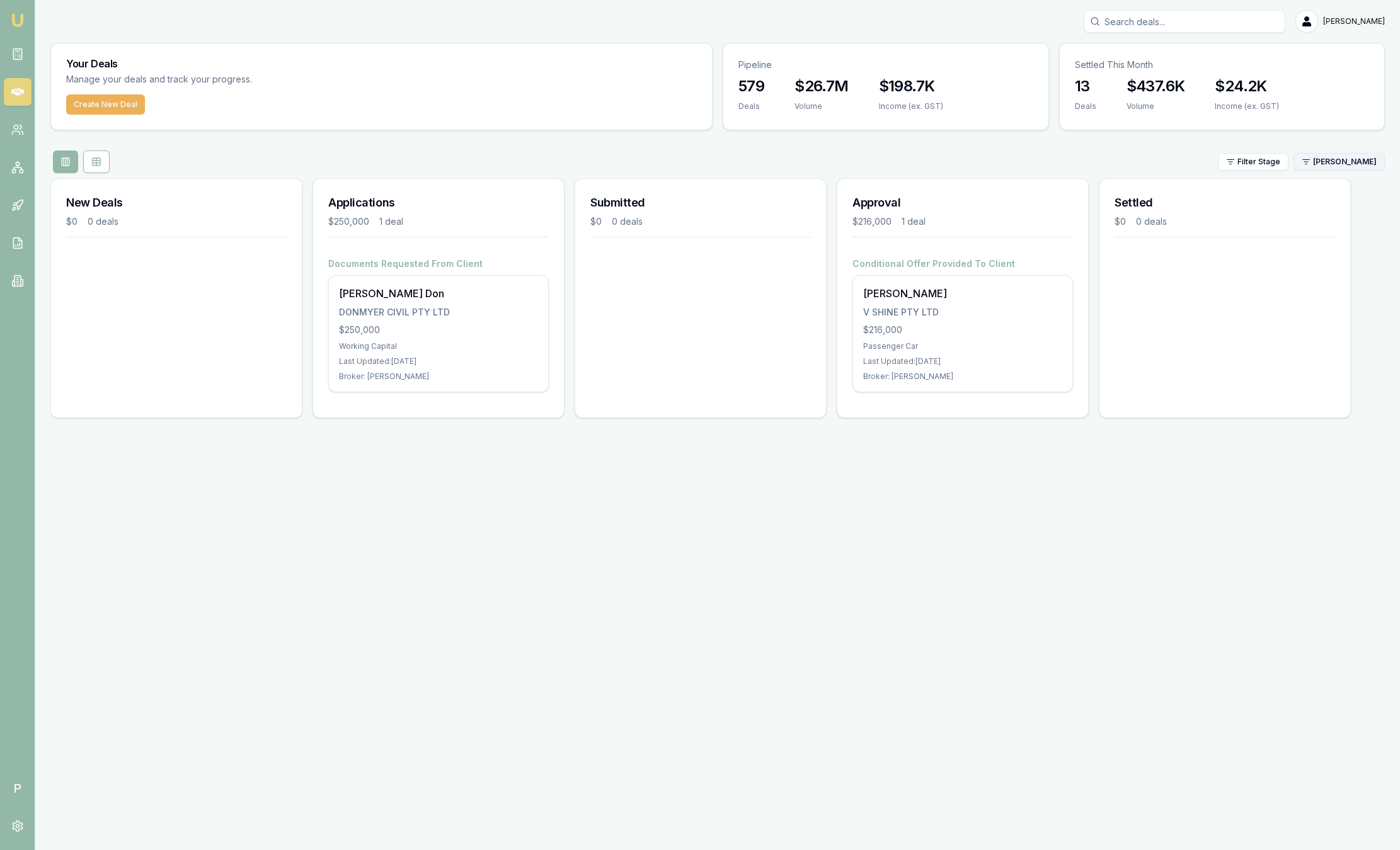
click at [1327, 164] on html "Emu Broker P [PERSON_NAME] Toggle Menu Your Deals Manage your deals and track y…" at bounding box center [700, 425] width 1400 height 850
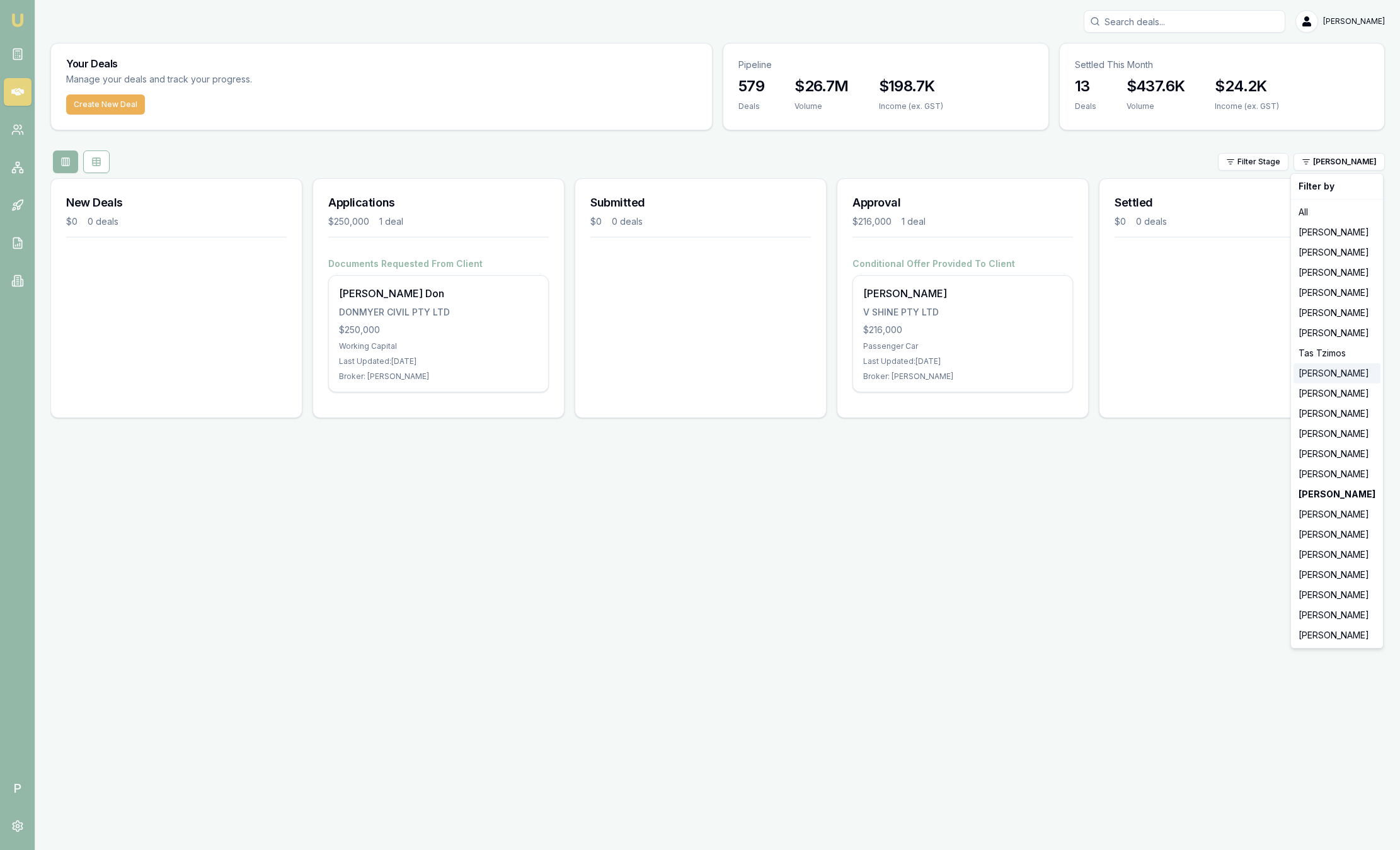
click at [1321, 377] on div "[PERSON_NAME]" at bounding box center [1336, 373] width 86 height 20
